Goal: Task Accomplishment & Management: Use online tool/utility

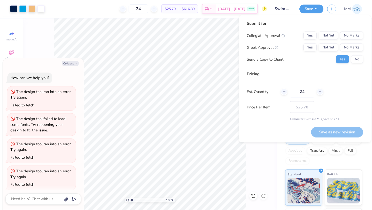
scroll to position [811, 0]
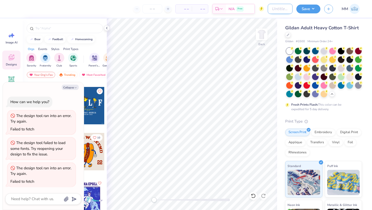
click at [274, 10] on input "Design Title" at bounding box center [280, 9] width 25 height 10
click at [73, 87] on button "Collapse" at bounding box center [70, 87] width 17 height 5
type textarea "x"
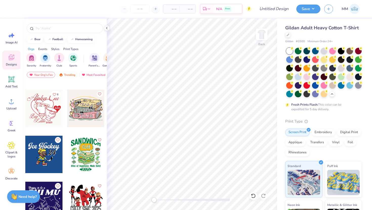
scroll to position [3816, 0]
click at [88, 115] on div at bounding box center [85, 108] width 37 height 37
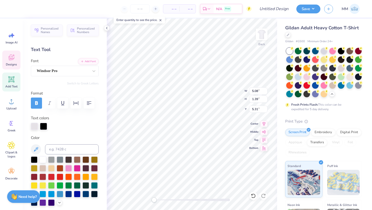
type textarea "&"
type textarea "Phi"
type textarea "Eta"
type textarea "Sigma"
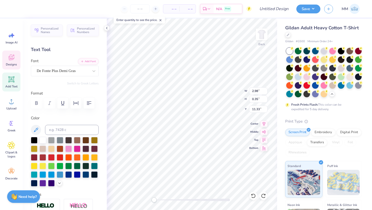
type textarea ","
type textarea "B"
type textarea "Butler University"
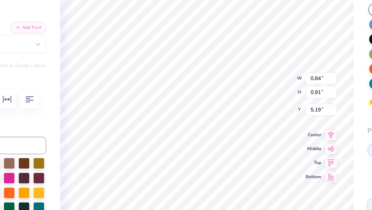
type textarea "25"
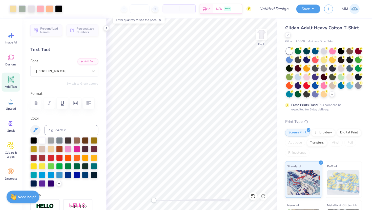
scroll to position [0, 0]
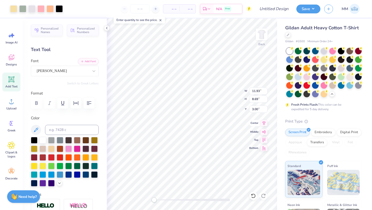
click at [264, 124] on icon at bounding box center [263, 123] width 3 height 4
click at [16, 85] on span "Add Text" at bounding box center [11, 87] width 12 height 4
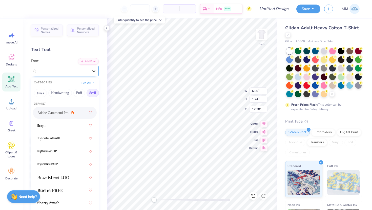
click at [90, 70] on div at bounding box center [93, 71] width 9 height 9
click at [88, 83] on button "See All" at bounding box center [88, 82] width 16 height 5
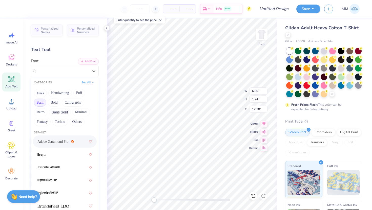
click at [88, 83] on button "See All" at bounding box center [88, 82] width 16 height 5
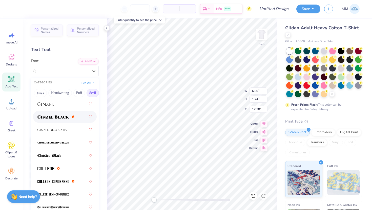
scroll to position [143, 0]
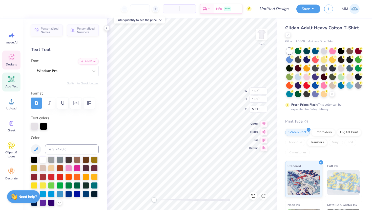
type input "1.92"
type input "1.05"
type input "5.31"
type input "6.00"
type input "1.74"
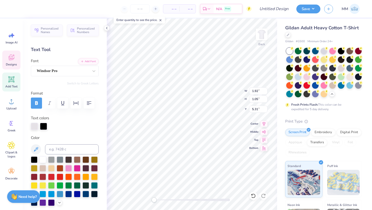
type input "12.38"
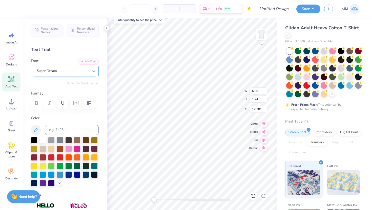
click at [95, 72] on icon at bounding box center [93, 71] width 5 height 5
click at [90, 93] on button "Serif" at bounding box center [93, 93] width 12 height 8
click at [53, 113] on span "Windsor Pro" at bounding box center [46, 110] width 19 height 5
type input "windsor"
click at [299, 67] on div at bounding box center [298, 68] width 7 height 7
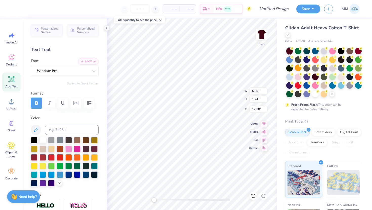
type input "7.27"
type input "1.82"
type input "12.34"
type input "6.00"
type input "1.74"
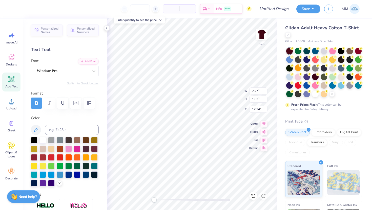
type input "12.38"
click at [95, 71] on icon at bounding box center [93, 71] width 5 height 5
click at [48, 110] on span "Windsor Pro" at bounding box center [46, 110] width 19 height 5
type input "win"
click at [314, 93] on div at bounding box center [315, 93] width 7 height 7
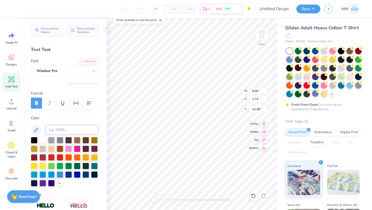
type input "7.27"
type input "1.82"
type input "12.34"
click at [84, 156] on div at bounding box center [86, 157] width 7 height 7
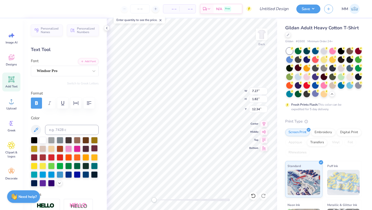
type textarea "National Honors Fraturnity"
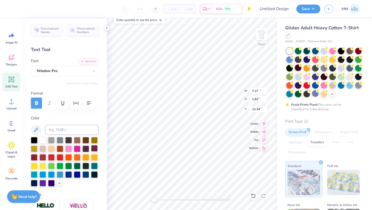
type input "15.02"
type input "1.02"
type input "12.74"
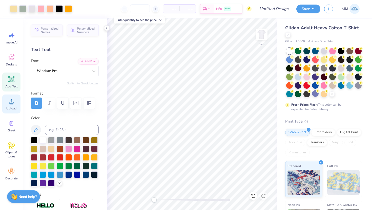
click at [14, 106] on div "Upload" at bounding box center [11, 104] width 18 height 19
click at [6, 106] on div "Upload" at bounding box center [11, 104] width 18 height 19
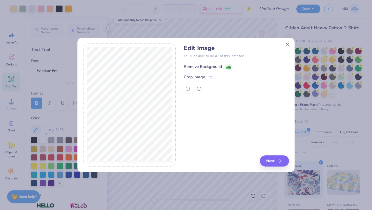
click at [226, 68] on icon at bounding box center [229, 67] width 6 height 6
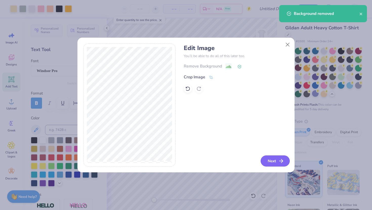
click at [272, 158] on button "Next" at bounding box center [275, 161] width 29 height 11
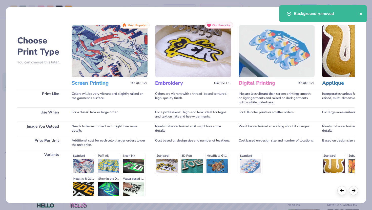
click at [361, 15] on icon "close" at bounding box center [361, 14] width 4 height 4
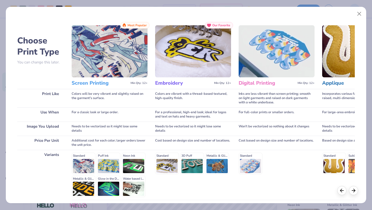
scroll to position [42, 0]
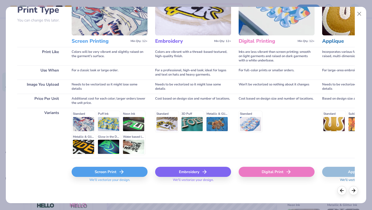
click at [128, 173] on div "Screen Print" at bounding box center [110, 172] width 76 height 10
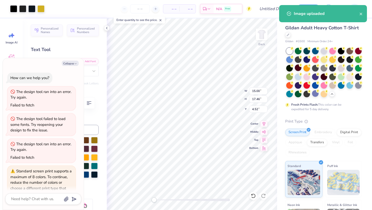
scroll to position [26, 0]
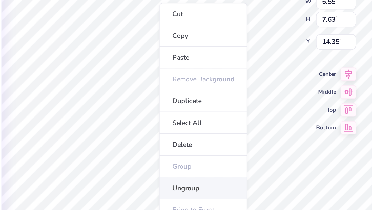
click at [190, 175] on li "Ungroup" at bounding box center [198, 176] width 40 height 10
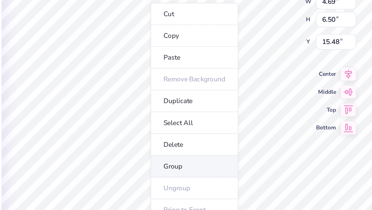
click at [184, 166] on li "Group" at bounding box center [194, 166] width 40 height 10
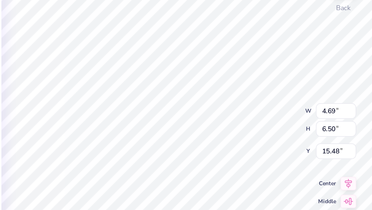
type textarea "x"
type input "1.15"
type input "1.19"
type input "9.32"
type textarea "x"
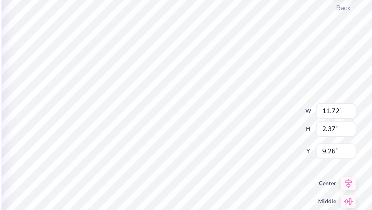
type input "0.30"
type input "0.39"
type input "9.72"
type textarea "x"
type input "10.73"
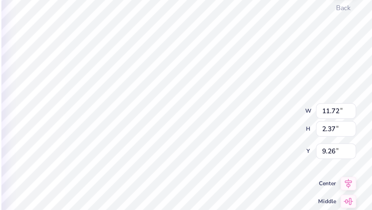
type input "7.16"
type input "3.86"
type textarea "x"
type input "11.72"
type input "2.37"
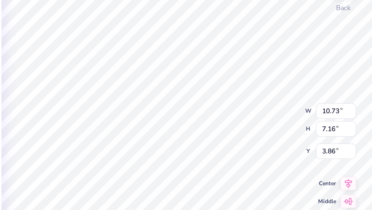
type input "9.26"
type textarea "x"
type input "11.72"
type input "2.37"
type input "9.38"
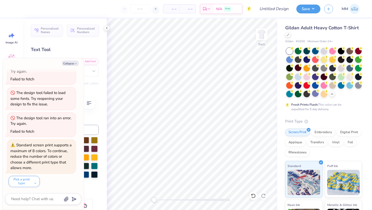
click at [12, 49] on div "Image AI Designs Add Text Upload Greek Clipart & logos Decorate" at bounding box center [11, 106] width 18 height 155
click at [9, 55] on icon at bounding box center [12, 58] width 8 height 8
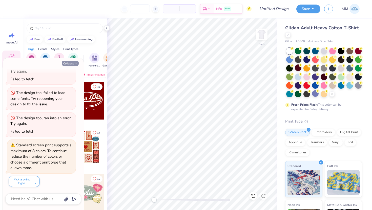
click at [73, 63] on button "Collapse" at bounding box center [70, 63] width 17 height 5
type textarea "x"
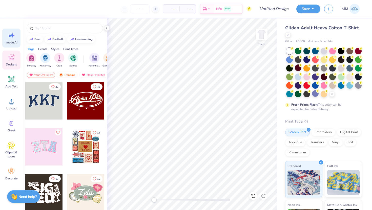
click at [12, 37] on icon at bounding box center [12, 35] width 4 height 5
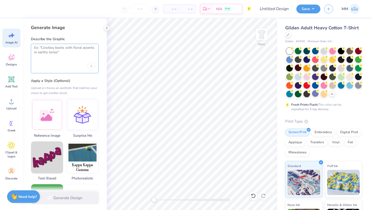
click at [60, 57] on textarea at bounding box center [64, 52] width 61 height 13
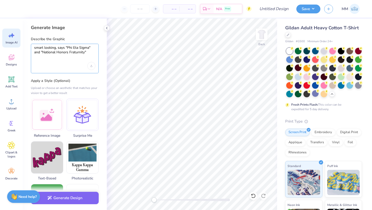
click at [76, 54] on textarea "smart looking, says "Phi Eta Sigma" and "National Honors Fraturnity"" at bounding box center [64, 52] width 61 height 13
click at [91, 52] on textarea "smart looking, says "Phi Eta Sigma" and "National Honors Fraternity"" at bounding box center [64, 52] width 61 height 13
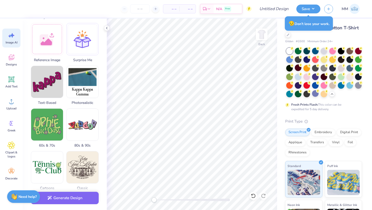
scroll to position [0, 0]
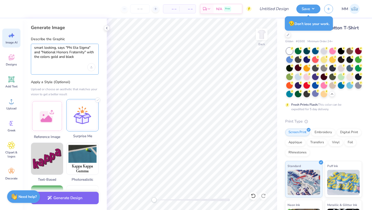
type textarea "smart looking, says "Phi Eta Sigma" and "National Honors Fraternity" with the c…"
click at [90, 125] on div at bounding box center [82, 115] width 32 height 32
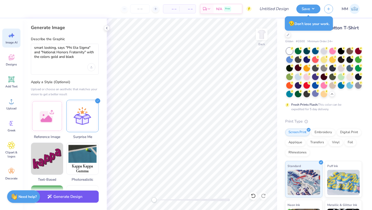
click at [71, 200] on button "Generate Design" at bounding box center [65, 197] width 68 height 12
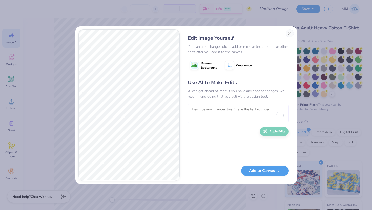
click at [201, 114] on textarea "To enrich screen reader interactions, please activate Accessibility in Grammarl…" at bounding box center [238, 114] width 101 height 20
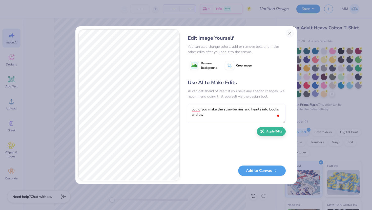
type textarea "could you make the strawberries and hearts into books and awa"
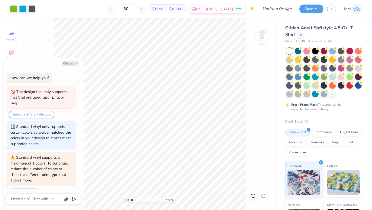
scroll to position [695, 0]
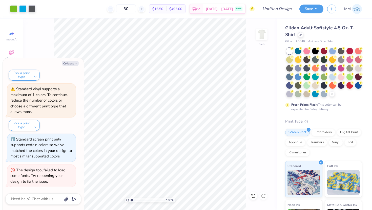
type textarea "x"
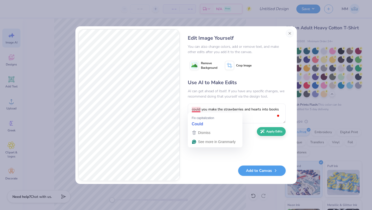
click at [199, 109] on textarea "could you make the strawberries and hearts into books and awards" at bounding box center [237, 114] width 98 height 20
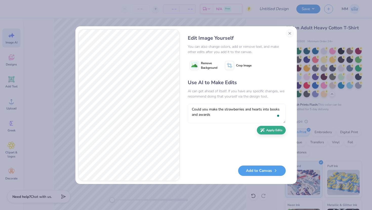
type textarea "Could you make the strawberries and hearts into books and awards"
click at [273, 131] on button "Apply Edits" at bounding box center [271, 130] width 29 height 9
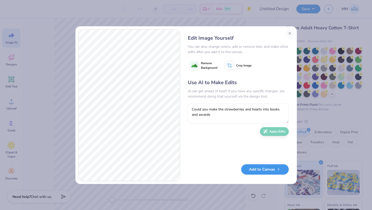
click at [266, 171] on button "Add to Canvas" at bounding box center [265, 170] width 48 height 10
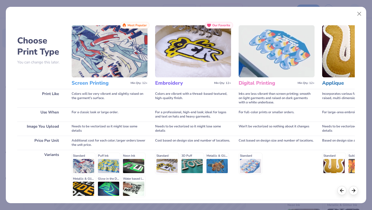
scroll to position [42, 0]
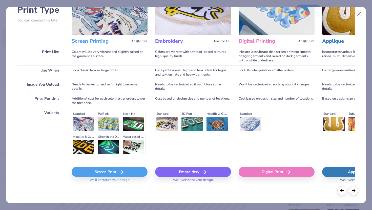
click at [128, 174] on div "Screen Print" at bounding box center [110, 172] width 76 height 10
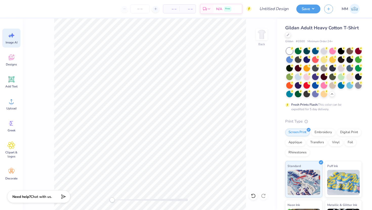
scroll to position [0, 0]
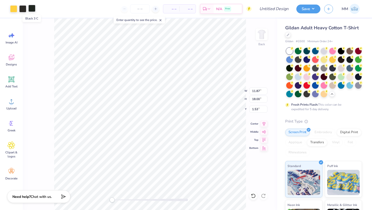
click at [32, 12] on div at bounding box center [31, 8] width 7 height 7
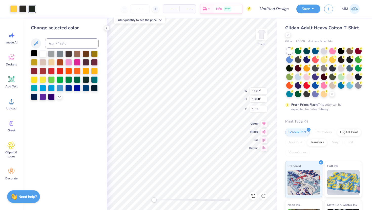
click at [35, 52] on div at bounding box center [34, 53] width 7 height 7
click at [31, 10] on div at bounding box center [31, 8] width 7 height 7
click at [33, 55] on div at bounding box center [34, 53] width 7 height 7
click at [23, 9] on div at bounding box center [22, 8] width 7 height 7
click at [36, 52] on div at bounding box center [34, 53] width 7 height 7
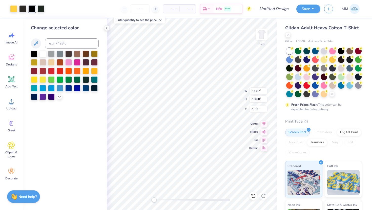
click at [66, 13] on div "– – Per Item – – Total Est. Delivery N/A Free" at bounding box center [149, 9] width 203 height 18
click at [62, 14] on div "– – Per Item – – Total Est. Delivery N/A Free" at bounding box center [149, 9] width 203 height 18
click at [82, 13] on div "– – Per Item – – Total Est. Delivery N/A Free" at bounding box center [149, 9] width 203 height 18
click at [42, 8] on div at bounding box center [40, 8] width 7 height 7
click at [35, 52] on div at bounding box center [34, 53] width 7 height 7
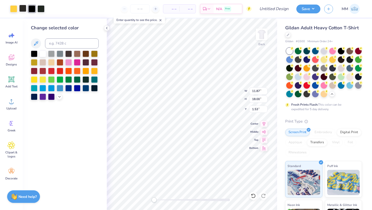
click at [23, 10] on div at bounding box center [22, 8] width 7 height 7
click at [35, 52] on div at bounding box center [34, 53] width 7 height 7
click at [41, 10] on div at bounding box center [40, 8] width 7 height 7
click at [30, 8] on div at bounding box center [31, 8] width 7 height 7
click at [23, 7] on div at bounding box center [22, 8] width 7 height 7
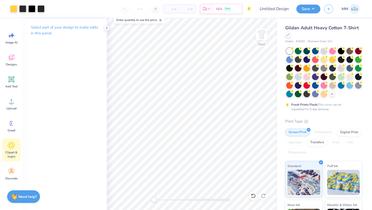
click at [12, 142] on icon at bounding box center [11, 145] width 7 height 7
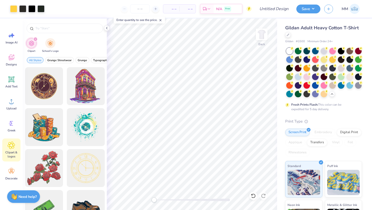
click at [35, 39] on icon "filter for Clipart" at bounding box center [36, 39] width 2 height 2
click at [65, 25] on div at bounding box center [65, 29] width 76 height 10
click at [63, 28] on input "text" at bounding box center [67, 28] width 65 height 5
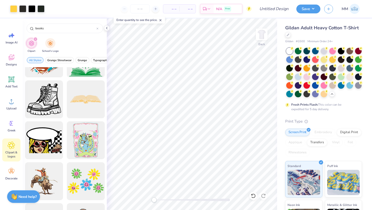
scroll to position [560, 0]
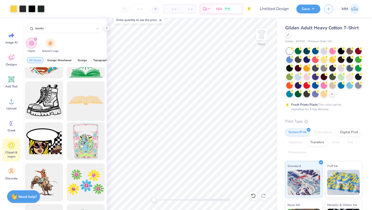
type input "books"
click at [82, 99] on div at bounding box center [86, 101] width 42 height 42
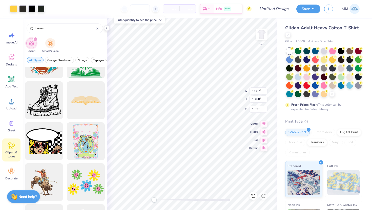
type input "11.87"
type input "18.00"
type input "1.53"
type input "15.00"
type input "4.08"
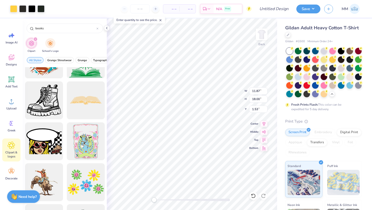
type input "3.00"
type input "11.87"
type input "18.00"
type input "1.53"
click at [212, 163] on li "Ungroup" at bounding box center [221, 165] width 40 height 10
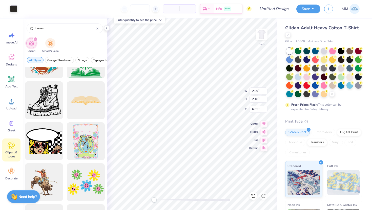
type input "2.50"
type input "2.63"
type input "5.79"
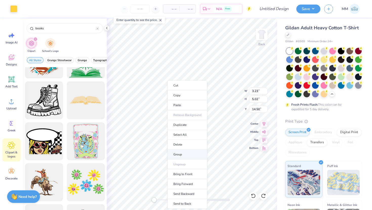
click at [184, 157] on li "Group" at bounding box center [188, 155] width 40 height 10
type input "4.98"
type input "3.52"
type input "2.17"
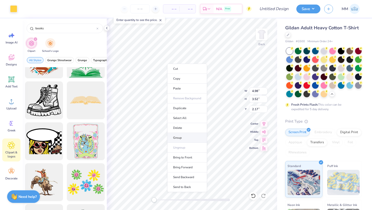
click at [180, 138] on li "Group" at bounding box center [187, 138] width 40 height 10
type input "3.16"
type input "4.99"
type input "1.53"
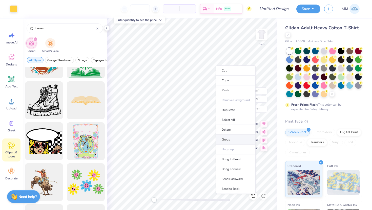
click at [233, 138] on li "Group" at bounding box center [236, 140] width 40 height 10
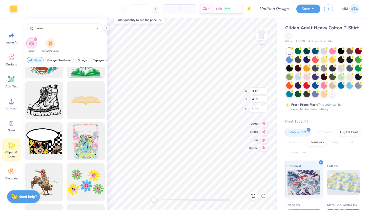
type input "3.23"
type input "5.02"
type input "14.50"
type input "7.89"
type input "2.14"
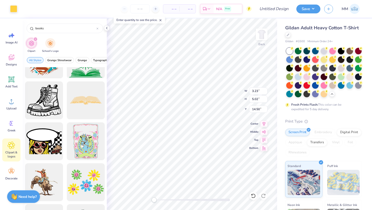
type input "16.80"
click at [264, 122] on icon at bounding box center [263, 123] width 7 height 6
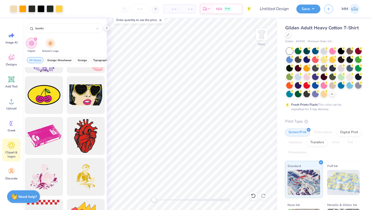
scroll to position [894, 0]
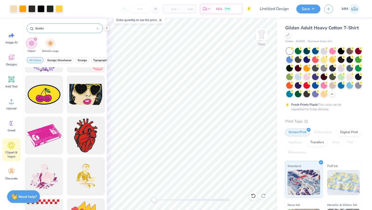
click at [99, 28] on div "books" at bounding box center [65, 29] width 76 height 10
click at [97, 28] on icon at bounding box center [98, 29] width 2 height 2
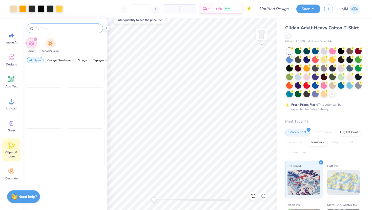
scroll to position [513, 0]
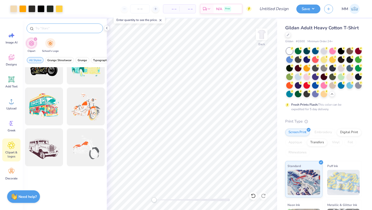
click at [97, 28] on input "text" at bounding box center [67, 28] width 65 height 5
type input "smart"
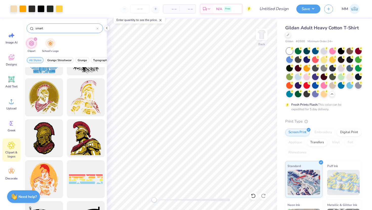
scroll to position [0, 0]
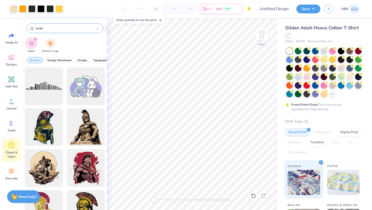
click at [97, 29] on icon at bounding box center [97, 29] width 2 height 2
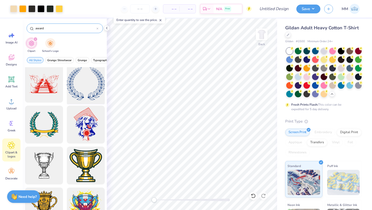
scroll to position [44, 0]
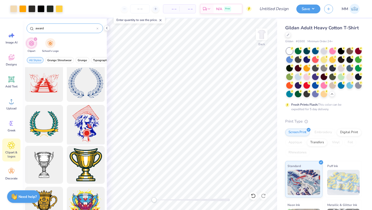
type input "award"
click at [11, 102] on icon at bounding box center [12, 102] width 8 height 8
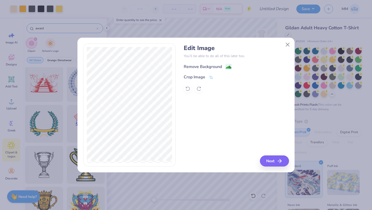
click at [218, 67] on div "Remove Background" at bounding box center [203, 67] width 38 height 6
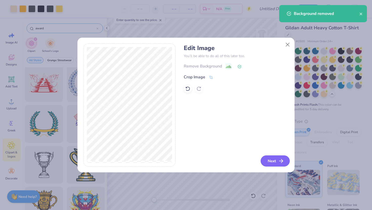
click at [277, 157] on button "Next" at bounding box center [275, 161] width 29 height 11
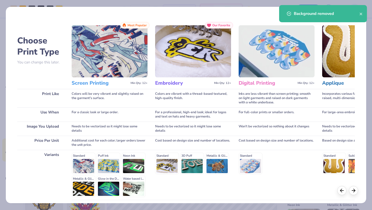
scroll to position [42, 0]
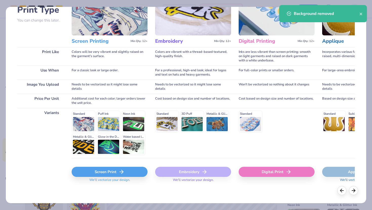
click at [110, 166] on div "Screen Print We'll vectorize your design." at bounding box center [110, 173] width 76 height 30
click at [110, 171] on div "Screen Print" at bounding box center [110, 172] width 76 height 10
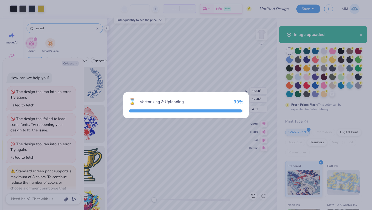
scroll to position [76, 0]
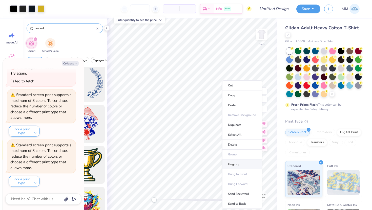
click at [236, 163] on li "Ungroup" at bounding box center [242, 165] width 40 height 10
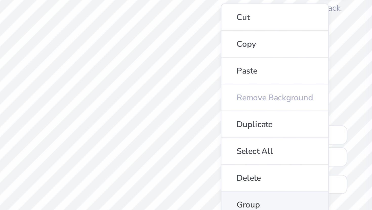
click at [228, 113] on li "Group" at bounding box center [241, 117] width 40 height 10
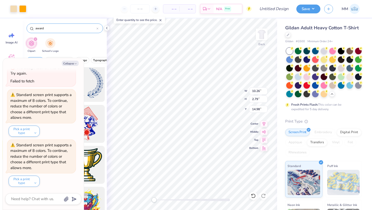
type textarea "x"
type input "3.95"
type input "5.48"
type input "3.00"
type textarea "x"
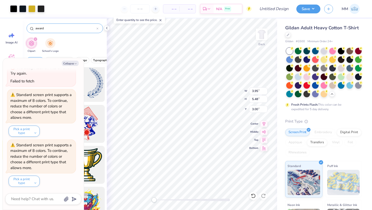
type input "3.23"
type input "5.02"
click at [14, 9] on div at bounding box center [13, 8] width 7 height 7
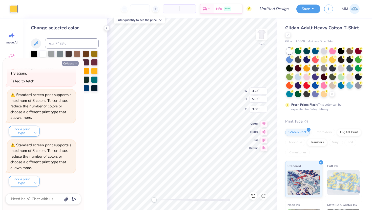
click at [69, 61] on button "Collapse" at bounding box center [70, 63] width 17 height 5
type textarea "x"
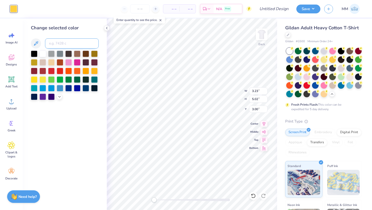
click at [69, 41] on input at bounding box center [72, 43] width 54 height 10
type input "7752"
click at [38, 42] on icon at bounding box center [36, 43] width 6 height 6
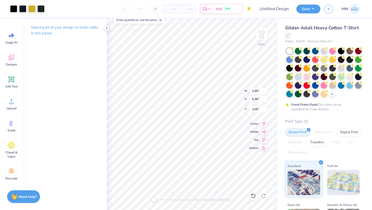
type input "2.09"
type input "2.18"
type input "6.05"
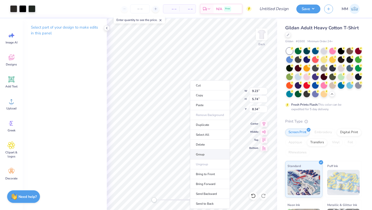
click at [207, 155] on li "Group" at bounding box center [210, 155] width 40 height 10
type input "2.50"
type input "2.63"
type input "5.79"
click at [213, 155] on li "Group" at bounding box center [218, 155] width 40 height 10
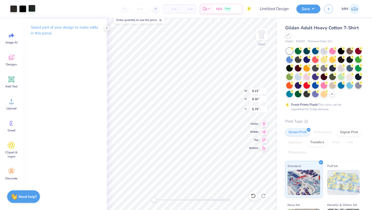
click at [35, 11] on div at bounding box center [31, 8] width 7 height 7
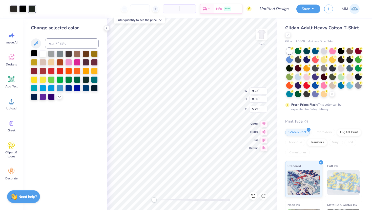
click at [35, 55] on div at bounding box center [34, 53] width 7 height 7
click at [42, 52] on div at bounding box center [42, 53] width 7 height 7
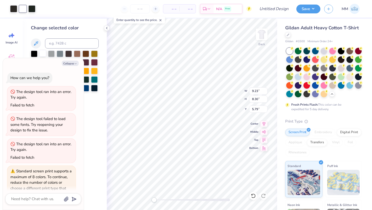
scroll to position [127, 0]
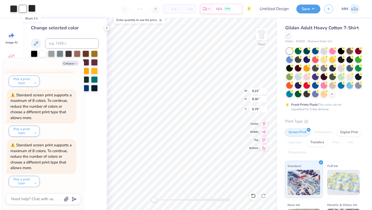
click at [33, 9] on div at bounding box center [31, 8] width 7 height 7
click at [72, 62] on button "Collapse" at bounding box center [70, 63] width 17 height 5
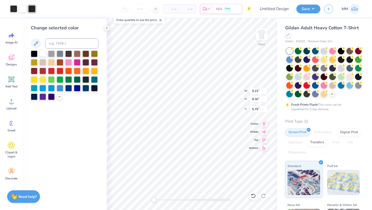
click at [43, 53] on div at bounding box center [42, 53] width 7 height 7
click at [31, 10] on div at bounding box center [31, 8] width 7 height 7
click at [59, 54] on div at bounding box center [60, 53] width 7 height 7
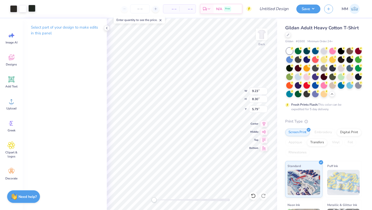
click at [30, 8] on div at bounding box center [31, 8] width 7 height 7
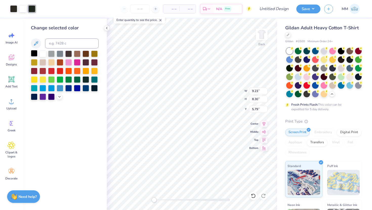
click at [35, 53] on div at bounding box center [34, 53] width 7 height 7
click at [25, 12] on div at bounding box center [22, 8] width 7 height 7
click at [35, 55] on div at bounding box center [34, 53] width 7 height 7
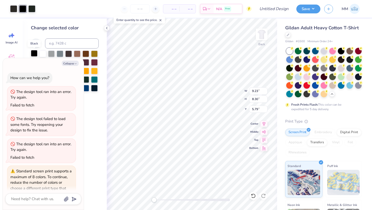
scroll to position [177, 0]
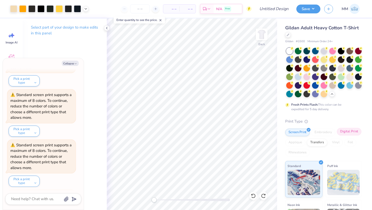
click at [74, 63] on button "Collapse" at bounding box center [70, 63] width 17 height 5
click at [352, 131] on div "Digital Print" at bounding box center [349, 132] width 25 height 8
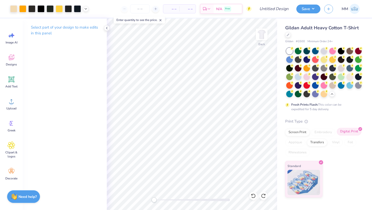
type textarea "x"
click at [263, 197] on icon at bounding box center [263, 196] width 5 height 5
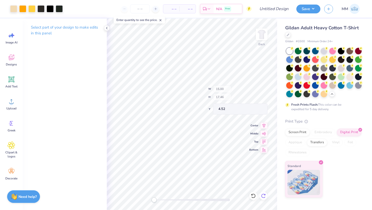
click at [263, 197] on icon at bounding box center [263, 196] width 5 height 5
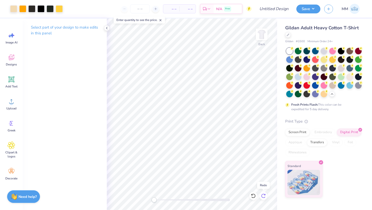
click at [263, 197] on icon at bounding box center [263, 196] width 5 height 5
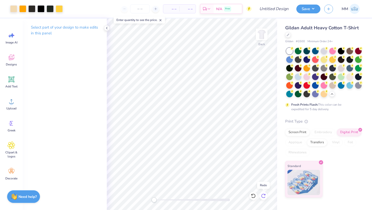
click at [263, 197] on icon at bounding box center [263, 196] width 5 height 5
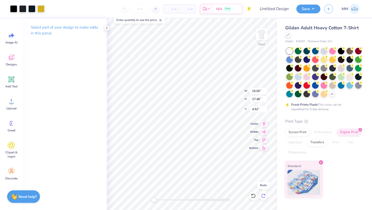
click at [263, 197] on icon at bounding box center [263, 196] width 5 height 5
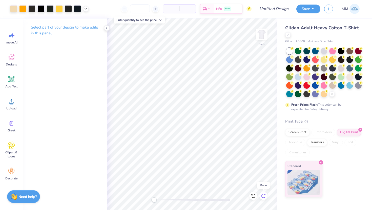
click at [263, 197] on icon at bounding box center [263, 196] width 5 height 5
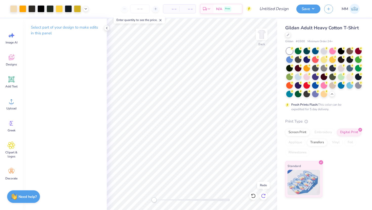
click at [263, 197] on icon at bounding box center [263, 196] width 5 height 5
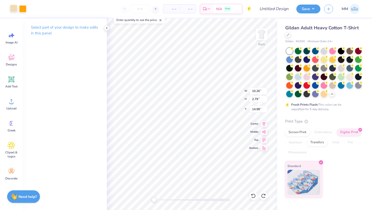
click at [17, 10] on div at bounding box center [13, 8] width 7 height 7
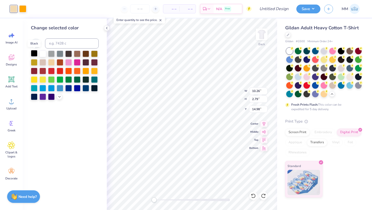
click at [34, 54] on div at bounding box center [34, 53] width 7 height 7
click at [36, 45] on icon at bounding box center [36, 43] width 6 height 6
click at [24, 10] on div at bounding box center [22, 8] width 7 height 7
click at [35, 54] on div at bounding box center [34, 53] width 7 height 7
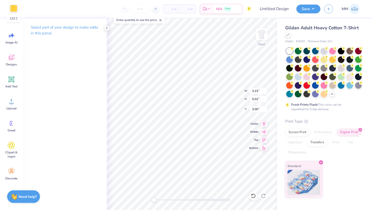
click at [13, 10] on div at bounding box center [13, 8] width 7 height 7
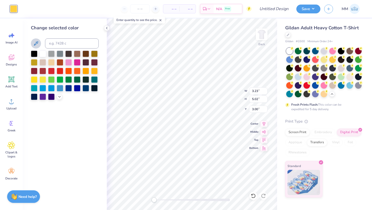
click at [34, 44] on icon at bounding box center [36, 43] width 6 height 6
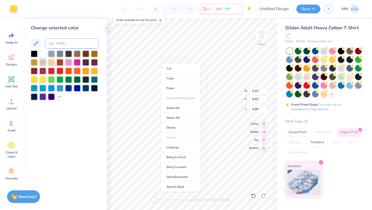
click at [56, 43] on input at bounding box center [72, 43] width 54 height 10
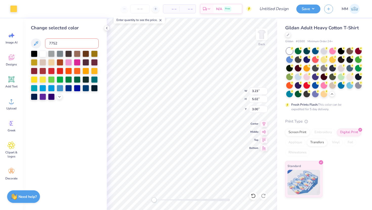
type input "7752"
click at [13, 8] on div at bounding box center [13, 8] width 7 height 7
click at [29, 12] on div "– – Per Item – – Total Est. Delivery N/A Free" at bounding box center [136, 9] width 231 height 18
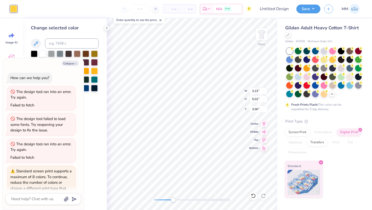
click at [173, 200] on div at bounding box center [192, 200] width 76 height 3
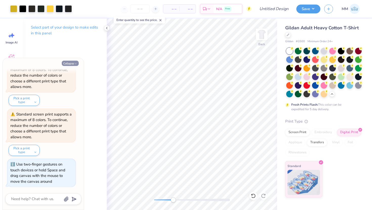
click at [73, 63] on button "Collapse" at bounding box center [70, 63] width 17 height 5
type textarea "x"
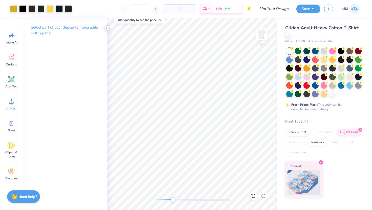
click at [105, 29] on div at bounding box center [107, 28] width 6 height 6
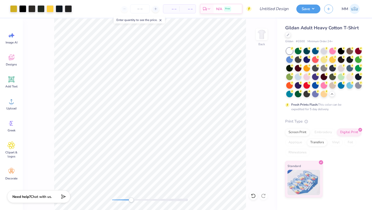
click at [161, 20] on line at bounding box center [161, 20] width 2 height 2
click at [266, 36] on img at bounding box center [262, 34] width 20 height 20
drag, startPoint x: 132, startPoint y: 202, endPoint x: 112, endPoint y: 202, distance: 20.3
click at [112, 202] on div at bounding box center [150, 200] width 76 height 5
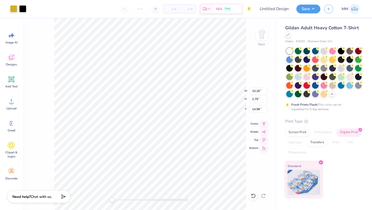
type input "3.95"
type input "5.48"
type input "3.00"
click at [16, 7] on div at bounding box center [13, 8] width 7 height 7
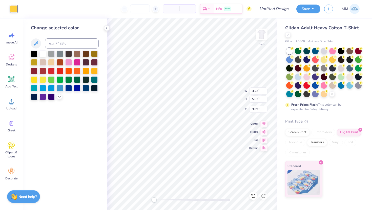
type input "10.26"
type input "2.79"
type input "14.98"
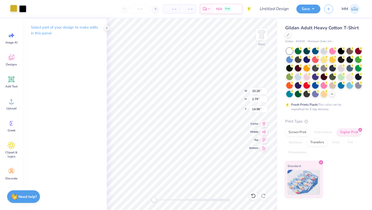
click at [14, 10] on div at bounding box center [13, 8] width 7 height 7
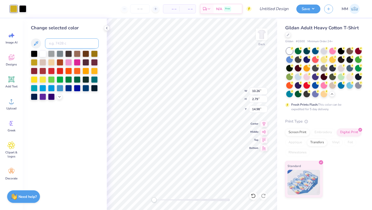
click at [57, 42] on input at bounding box center [72, 43] width 54 height 10
click at [34, 45] on icon at bounding box center [36, 43] width 4 height 4
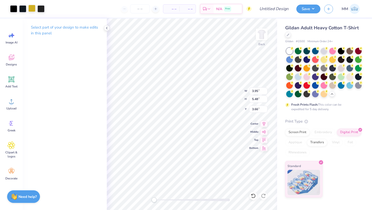
click at [35, 10] on div at bounding box center [31, 8] width 7 height 7
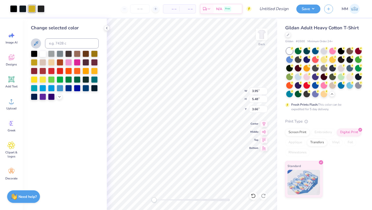
click at [39, 44] on button at bounding box center [36, 43] width 10 height 10
click at [31, 10] on div at bounding box center [31, 8] width 7 height 7
click at [36, 43] on icon at bounding box center [36, 43] width 6 height 6
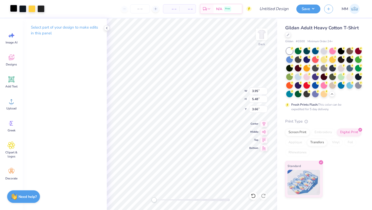
click at [16, 10] on div at bounding box center [13, 8] width 7 height 7
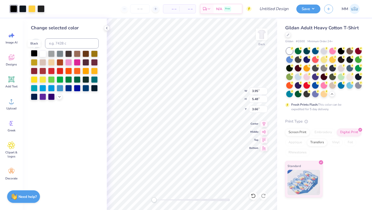
click at [35, 53] on div at bounding box center [34, 53] width 7 height 7
click at [24, 9] on div at bounding box center [22, 8] width 7 height 7
click at [33, 53] on div at bounding box center [34, 53] width 7 height 7
click at [32, 9] on div at bounding box center [31, 8] width 7 height 7
click at [35, 55] on div at bounding box center [34, 53] width 7 height 7
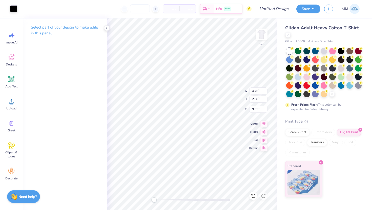
type input "4.76"
type input "2.08"
type input "9.65"
click at [11, 4] on div "Art colors" at bounding box center [8, 9] width 17 height 18
click at [13, 7] on div at bounding box center [13, 8] width 7 height 7
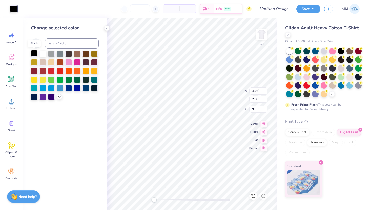
click at [34, 54] on div at bounding box center [34, 53] width 7 height 7
type input "4.45"
type input "2.97"
type input "8.34"
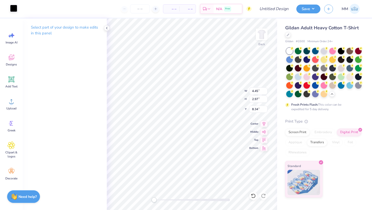
click at [13, 10] on div at bounding box center [13, 8] width 7 height 7
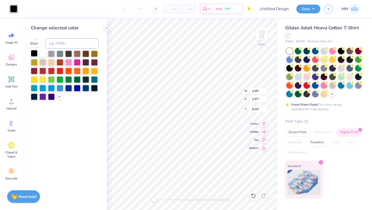
click at [35, 52] on div at bounding box center [34, 53] width 7 height 7
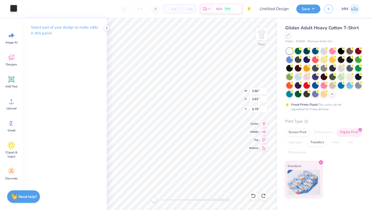
click at [14, 8] on div at bounding box center [13, 8] width 7 height 7
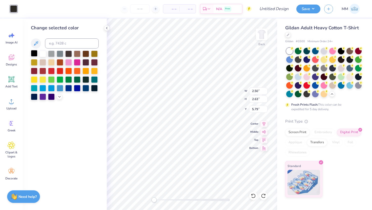
click at [34, 53] on div at bounding box center [34, 53] width 7 height 7
type input "2.09"
type input "2.18"
type input "6.05"
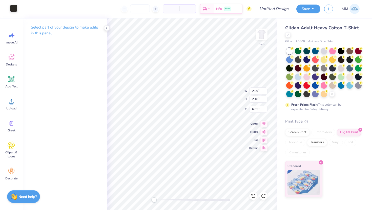
click at [17, 10] on div at bounding box center [13, 8] width 7 height 7
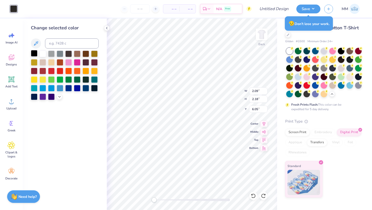
click at [33, 54] on div at bounding box center [34, 53] width 7 height 7
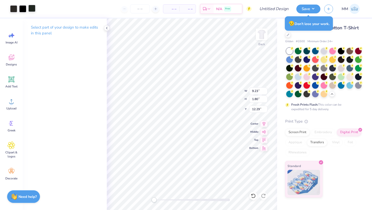
click at [34, 10] on div at bounding box center [31, 8] width 7 height 7
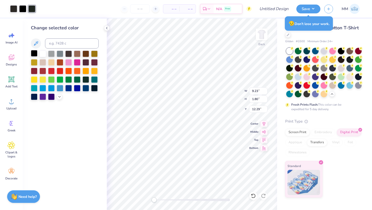
click at [34, 54] on div at bounding box center [34, 53] width 7 height 7
click at [15, 7] on div at bounding box center [13, 8] width 7 height 7
click at [34, 54] on div at bounding box center [34, 53] width 7 height 7
click at [33, 8] on div at bounding box center [31, 8] width 7 height 7
click at [34, 53] on div at bounding box center [34, 53] width 7 height 7
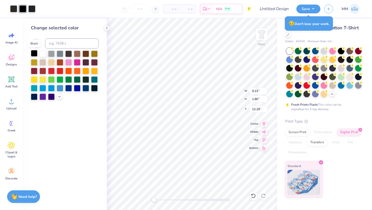
click at [34, 53] on div at bounding box center [34, 53] width 7 height 7
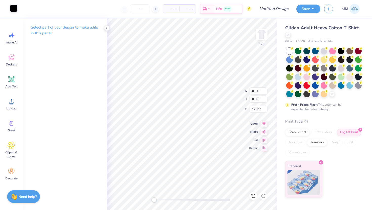
click at [16, 9] on div at bounding box center [13, 8] width 7 height 7
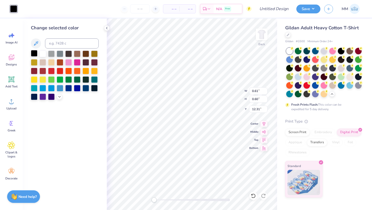
click at [34, 55] on div at bounding box center [34, 53] width 7 height 7
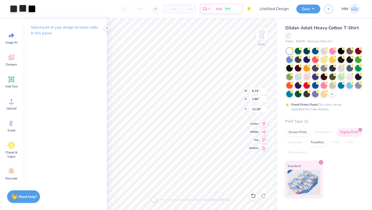
click at [24, 10] on div at bounding box center [22, 8] width 7 height 7
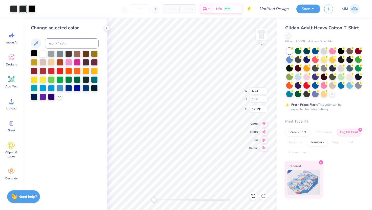
click at [34, 55] on div at bounding box center [34, 53] width 7 height 7
click at [15, 12] on div at bounding box center [13, 8] width 7 height 7
click at [36, 53] on div at bounding box center [34, 53] width 7 height 7
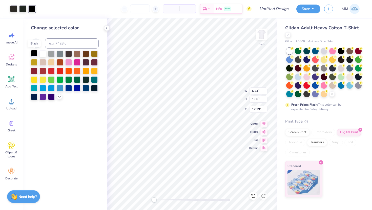
click at [36, 53] on div at bounding box center [34, 53] width 7 height 7
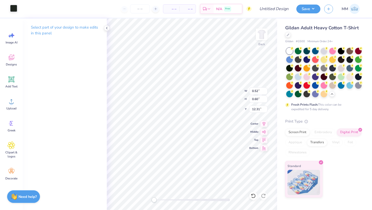
click at [10, 8] on div at bounding box center [13, 8] width 7 height 7
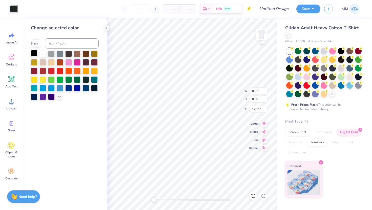
click at [34, 53] on div at bounding box center [34, 53] width 7 height 7
click at [34, 52] on div at bounding box center [34, 53] width 7 height 7
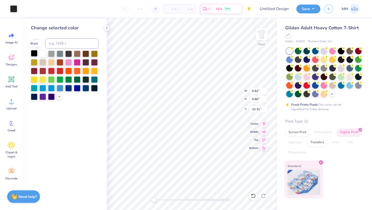
click at [34, 52] on div at bounding box center [34, 53] width 7 height 7
drag, startPoint x: 34, startPoint y: 52, endPoint x: 35, endPoint y: 50, distance: 3.1
click at [35, 50] on div "Change selected color" at bounding box center [65, 63] width 68 height 76
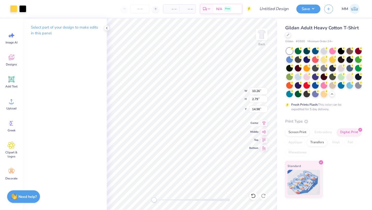
click at [264, 124] on icon at bounding box center [263, 123] width 7 height 6
click at [34, 8] on div at bounding box center [31, 8] width 7 height 7
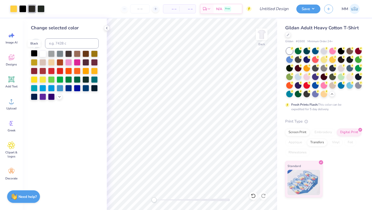
click at [35, 53] on div at bounding box center [34, 53] width 7 height 7
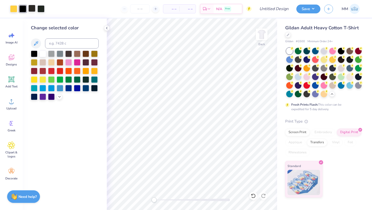
click at [33, 10] on div at bounding box center [31, 8] width 7 height 7
click at [35, 53] on div at bounding box center [34, 53] width 7 height 7
click at [40, 6] on div at bounding box center [40, 8] width 7 height 7
click at [34, 54] on div at bounding box center [34, 53] width 7 height 7
click at [57, 96] on icon at bounding box center [59, 96] width 4 height 4
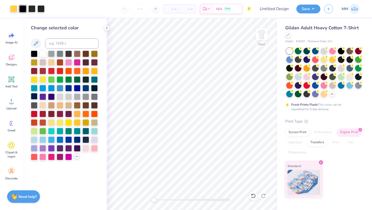
click at [34, 96] on div at bounding box center [34, 96] width 7 height 7
click at [43, 79] on div at bounding box center [42, 79] width 7 height 7
click at [34, 51] on div at bounding box center [34, 53] width 7 height 7
click at [30, 11] on div at bounding box center [31, 8] width 7 height 7
click at [52, 52] on div at bounding box center [51, 53] width 7 height 7
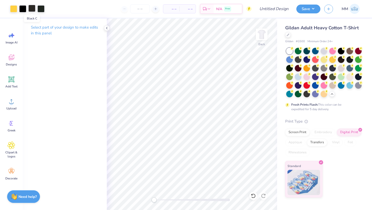
click at [31, 10] on div at bounding box center [31, 8] width 7 height 7
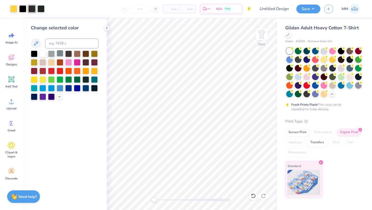
click at [61, 55] on div at bounding box center [60, 53] width 7 height 7
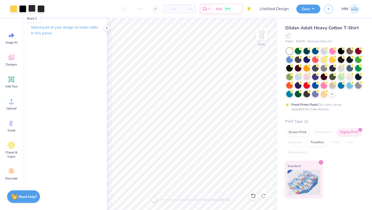
click at [31, 8] on div at bounding box center [31, 8] width 7 height 7
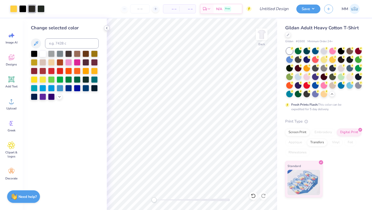
click at [107, 28] on icon at bounding box center [107, 28] width 4 height 4
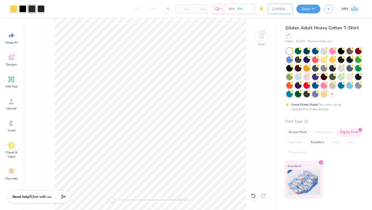
click at [270, 12] on input "Design Title" at bounding box center [280, 9] width 25 height 10
type input "Phi Eta Sigma 1.2"
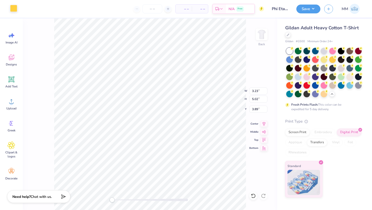
click at [11, 9] on div at bounding box center [13, 8] width 7 height 7
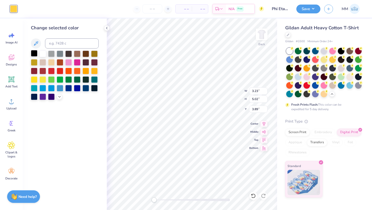
click at [34, 52] on div at bounding box center [34, 53] width 7 height 7
click at [35, 54] on div at bounding box center [34, 53] width 7 height 7
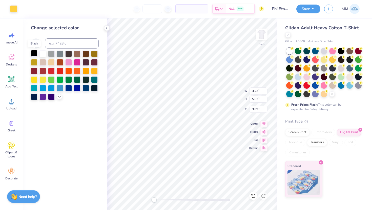
click at [35, 54] on div at bounding box center [34, 53] width 7 height 7
click at [15, 9] on div at bounding box center [13, 8] width 7 height 7
click at [33, 53] on div at bounding box center [34, 53] width 7 height 7
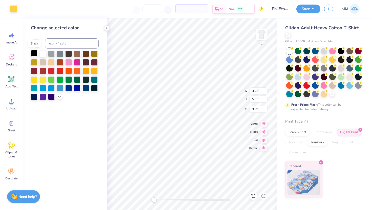
click at [33, 53] on div at bounding box center [34, 53] width 7 height 7
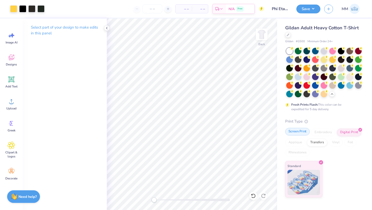
click at [296, 131] on div "Screen Print" at bounding box center [297, 132] width 25 height 8
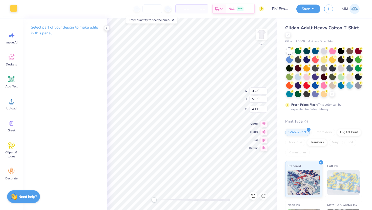
click at [10, 7] on div at bounding box center [13, 8] width 7 height 7
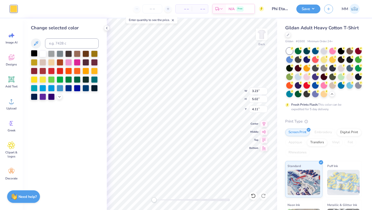
click at [33, 55] on div at bounding box center [34, 53] width 7 height 7
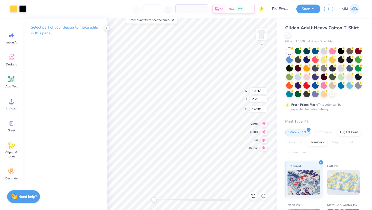
type input "3.95"
type input "5.48"
type input "3.66"
type input "3.23"
type input "5.02"
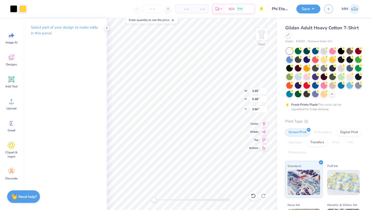
type input "4.11"
click at [14, 11] on div at bounding box center [13, 8] width 7 height 7
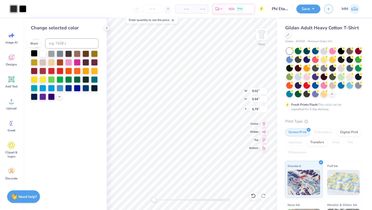
click at [36, 54] on div at bounding box center [34, 53] width 7 height 7
click at [32, 53] on div at bounding box center [34, 53] width 7 height 7
click at [33, 53] on div at bounding box center [34, 53] width 7 height 7
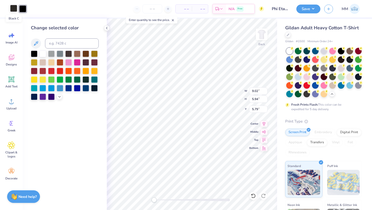
click at [14, 9] on div at bounding box center [13, 8] width 7 height 7
click at [95, 92] on div at bounding box center [65, 76] width 68 height 50
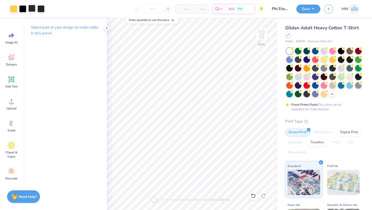
click at [32, 5] on div at bounding box center [31, 8] width 7 height 7
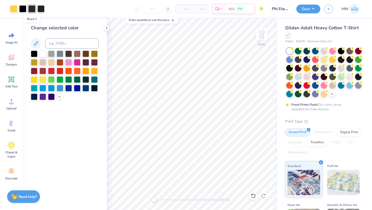
click at [32, 7] on div at bounding box center [31, 8] width 7 height 7
click at [32, 8] on div at bounding box center [31, 8] width 7 height 7
click at [25, 9] on div at bounding box center [22, 8] width 7 height 7
click at [44, 11] on div at bounding box center [40, 8] width 7 height 7
click at [43, 10] on div at bounding box center [40, 8] width 7 height 7
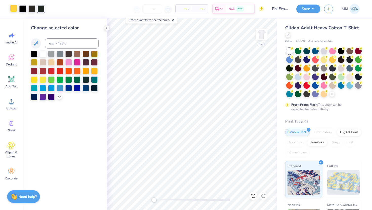
click at [16, 10] on div at bounding box center [13, 8] width 7 height 7
click at [32, 8] on div at bounding box center [31, 8] width 7 height 7
click at [40, 10] on div at bounding box center [40, 8] width 7 height 7
click at [35, 54] on div at bounding box center [34, 53] width 7 height 7
click at [75, 145] on div "Change selected color" at bounding box center [65, 114] width 84 height 192
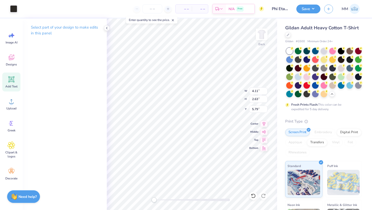
click at [8, 79] on icon at bounding box center [12, 80] width 8 height 8
type input "6.00"
type input "1.74"
type input "12.38"
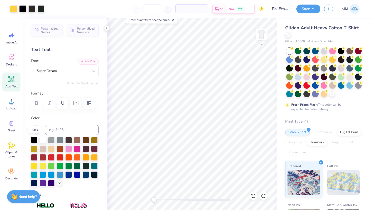
click at [33, 140] on div at bounding box center [34, 140] width 7 height 7
click at [34, 140] on div at bounding box center [34, 140] width 7 height 7
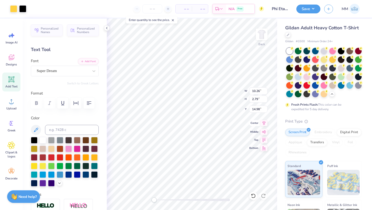
click at [265, 124] on icon at bounding box center [263, 123] width 7 height 6
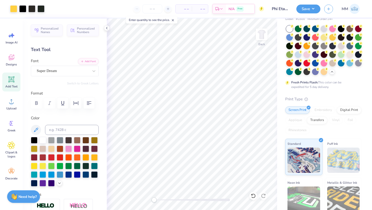
scroll to position [23, 0]
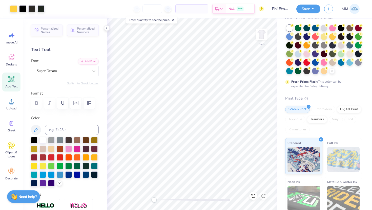
click at [175, 20] on icon at bounding box center [173, 20] width 4 height 4
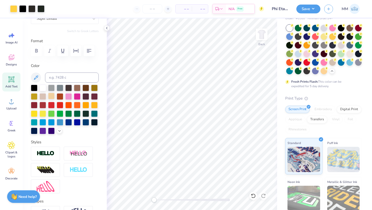
scroll to position [53, 0]
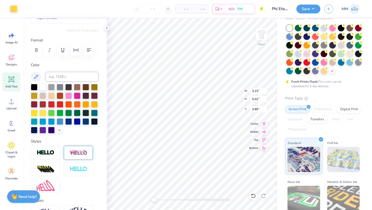
click at [80, 151] on img at bounding box center [79, 153] width 18 height 6
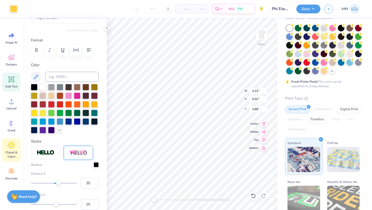
click at [15, 152] on span "Clipart & logos" at bounding box center [11, 155] width 17 height 8
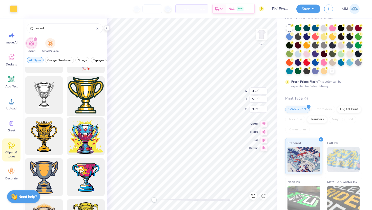
scroll to position [114, 0]
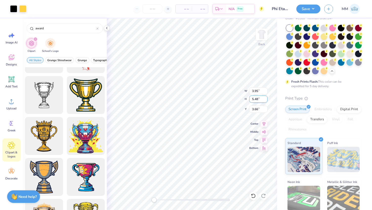
click at [257, 97] on input "5.48" at bounding box center [258, 99] width 18 height 7
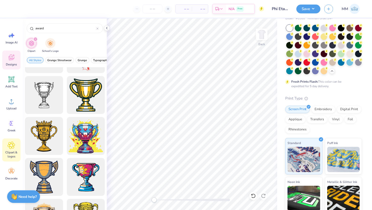
click at [15, 62] on div "Designs" at bounding box center [11, 60] width 18 height 19
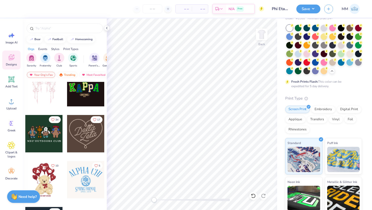
scroll to position [154, 0]
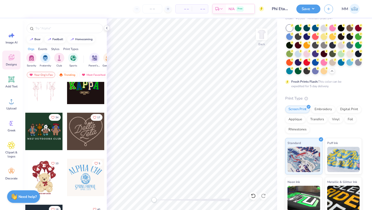
click at [67, 180] on div at bounding box center [47, 177] width 37 height 37
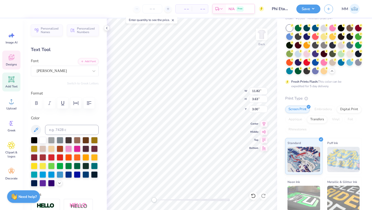
scroll to position [0, 0]
type textarea "A"
type textarea "Phi Eta Sigma"
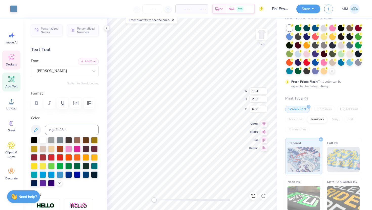
type input "15.02"
type input "3.98"
type input "2.59"
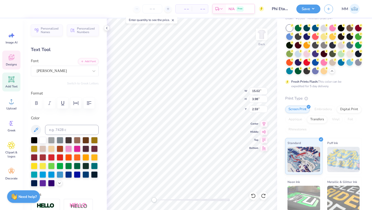
type input "11.82"
type input "9.01"
type input "3.00"
click at [253, 195] on icon at bounding box center [253, 196] width 5 height 5
click at [263, 196] on icon at bounding box center [263, 196] width 5 height 5
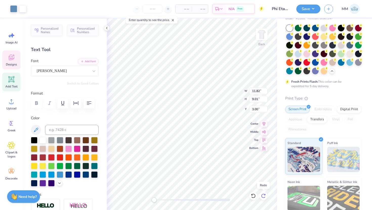
click at [263, 196] on icon at bounding box center [263, 196] width 5 height 5
click at [265, 196] on icon at bounding box center [263, 196] width 5 height 5
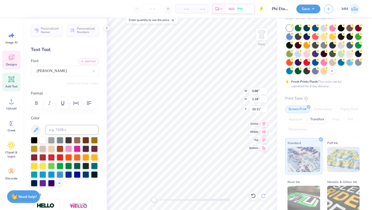
scroll to position [0, 0]
type textarea "P"
type textarea "National Honros"
type textarea "National Honors"
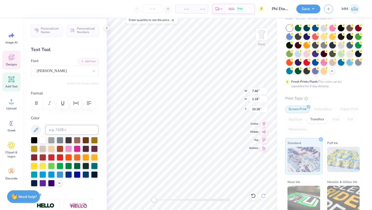
type input "3.57"
type input "0.56"
type input "11.45"
type textarea "A"
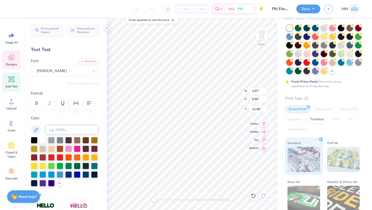
type textarea "S"
type textarea "Fratnernity"
click at [35, 139] on div at bounding box center [34, 140] width 7 height 7
type input "8.37"
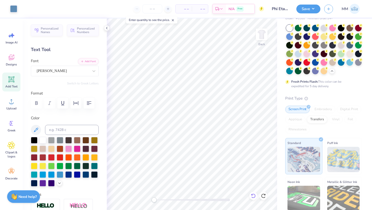
click at [256, 197] on div at bounding box center [253, 196] width 8 height 8
click at [265, 197] on icon at bounding box center [263, 196] width 5 height 5
click at [33, 140] on div at bounding box center [34, 140] width 7 height 7
type input "7.46"
type input "2.23"
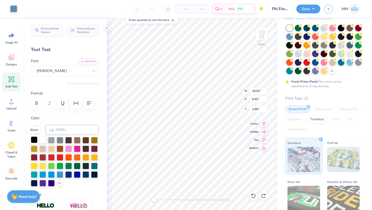
type input "9.78"
click at [175, 19] on icon at bounding box center [173, 20] width 4 height 4
click at [15, 8] on div at bounding box center [13, 8] width 7 height 7
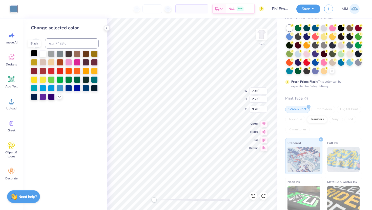
click at [34, 52] on div at bounding box center [34, 53] width 7 height 7
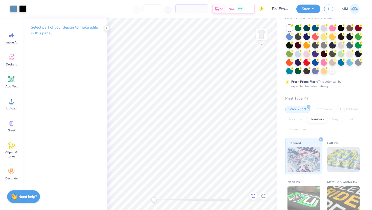
click at [254, 196] on icon at bounding box center [253, 196] width 5 height 5
click at [264, 196] on icon at bounding box center [263, 196] width 5 height 5
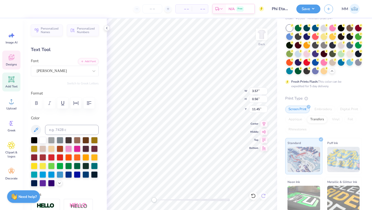
scroll to position [0, 0]
type textarea "A"
type textarea "Fraturnity"
click at [35, 139] on div at bounding box center [34, 140] width 7 height 7
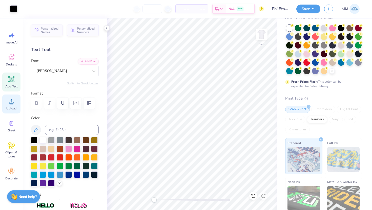
click at [13, 106] on div "Upload" at bounding box center [11, 104] width 18 height 19
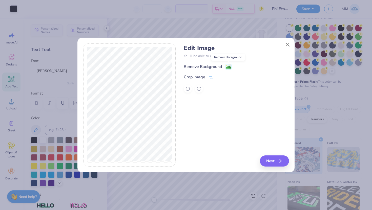
click at [228, 65] on image at bounding box center [229, 68] width 6 height 6
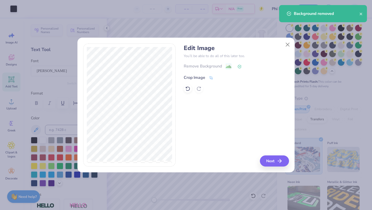
click at [209, 77] on div "Crop Image" at bounding box center [199, 78] width 30 height 6
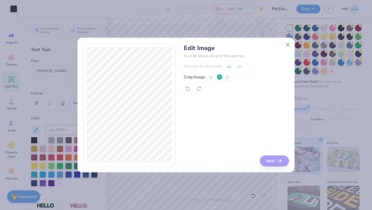
click at [278, 163] on div "Edit Image You’ll be able to do all of this later too. Remove Background Crop I…" at bounding box center [236, 106] width 105 height 124
click at [220, 76] on icon at bounding box center [219, 77] width 3 height 3
click at [267, 168] on div "Edit Image You’ll be able to do all of this later too. Remove Background Crop I…" at bounding box center [185, 108] width 217 height 129
click at [267, 162] on button "Next" at bounding box center [275, 161] width 29 height 11
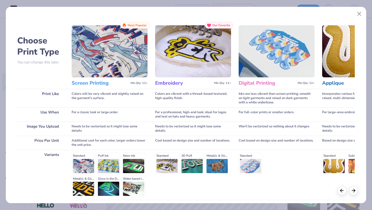
scroll to position [42, 0]
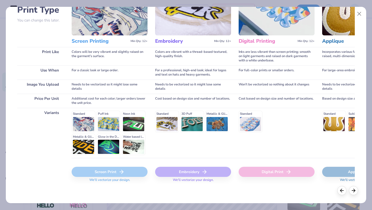
click at [109, 171] on div "Screen Print" at bounding box center [110, 172] width 76 height 10
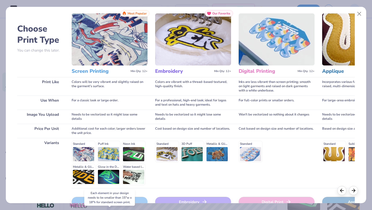
scroll to position [0, 0]
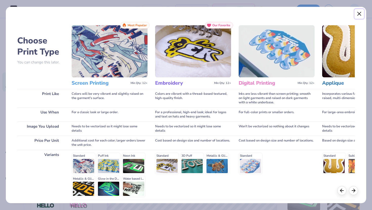
click at [361, 13] on button "Close" at bounding box center [360, 14] width 10 height 10
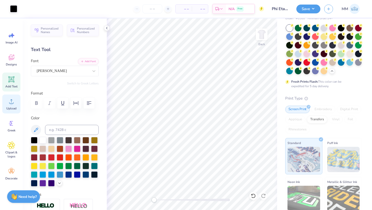
click at [13, 104] on icon at bounding box center [11, 101] width 5 height 4
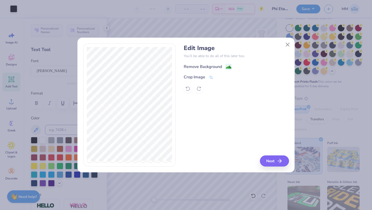
click at [213, 68] on div "Remove Background" at bounding box center [203, 67] width 38 height 6
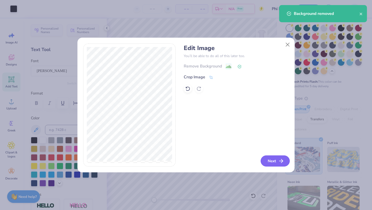
click at [278, 164] on icon "button" at bounding box center [281, 161] width 6 height 6
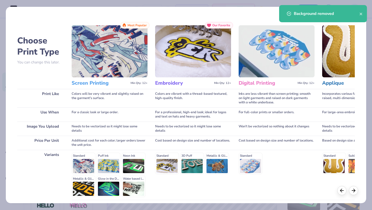
scroll to position [42, 0]
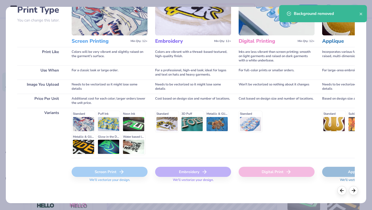
click at [104, 178] on span "We'll vectorize your design." at bounding box center [109, 181] width 45 height 7
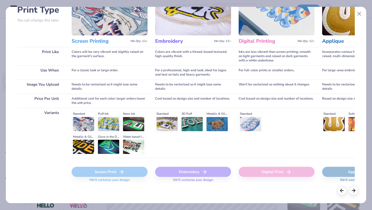
click at [114, 180] on span "We'll vectorize your design." at bounding box center [109, 181] width 45 height 7
click at [114, 173] on div "Screen Print" at bounding box center [110, 172] width 76 height 10
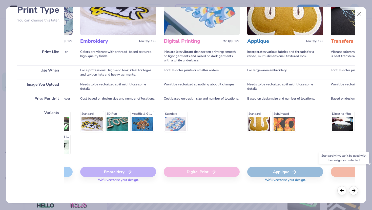
scroll to position [0, 0]
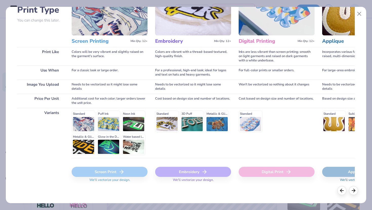
click at [110, 174] on div "Screen Print" at bounding box center [110, 172] width 76 height 10
click at [360, 14] on button "Close" at bounding box center [360, 14] width 10 height 10
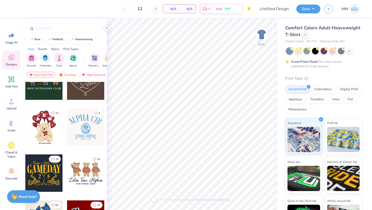
scroll to position [208, 0]
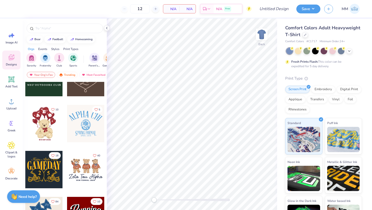
click at [83, 128] on div at bounding box center [85, 123] width 37 height 37
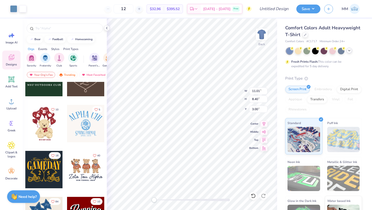
click at [350, 49] on icon at bounding box center [349, 51] width 4 height 4
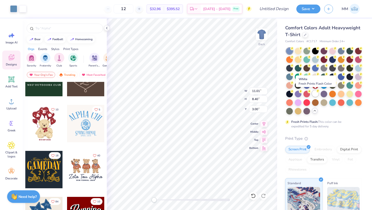
click at [316, 94] on div at bounding box center [315, 93] width 7 height 7
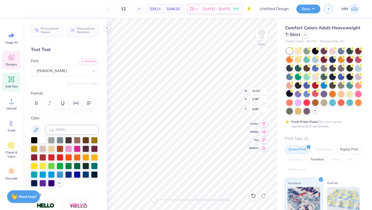
scroll to position [0, 0]
type textarea "A"
type textarea "Phi Eta Sigma"
type input "1.81"
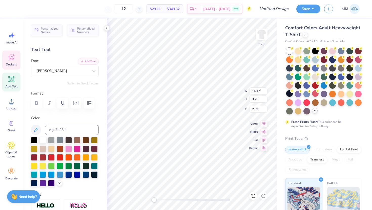
type input "2.45"
type input "6.36"
type textarea "P"
type textarea "H"
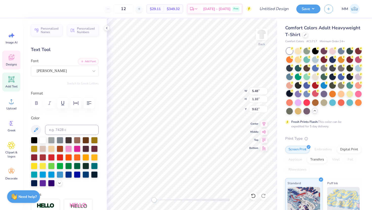
scroll to position [0, 1]
type textarea "National Honors"
type input "3.32"
type input "0.52"
type input "10.88"
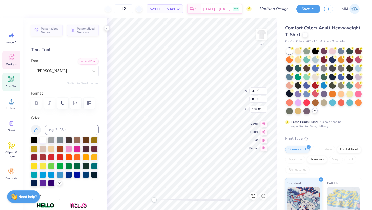
scroll to position [0, 0]
type textarea "A"
type textarea "Fraturnity"
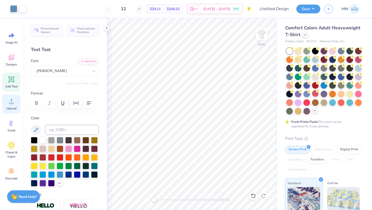
click at [10, 105] on icon at bounding box center [12, 102] width 8 height 8
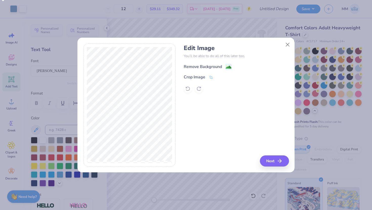
click at [229, 68] on image at bounding box center [229, 68] width 6 height 6
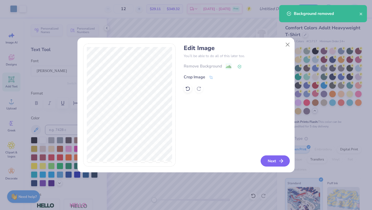
click at [287, 164] on button "Next" at bounding box center [275, 161] width 29 height 11
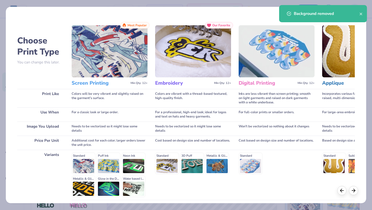
scroll to position [42, 0]
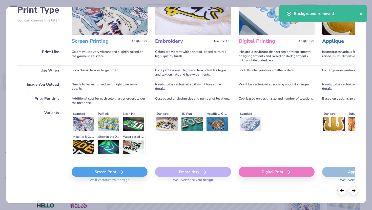
click at [98, 173] on div "Screen Print" at bounding box center [110, 172] width 76 height 10
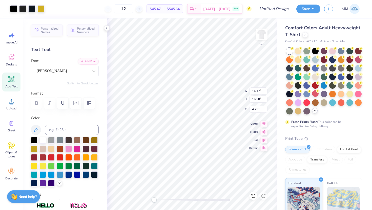
type input "7.76"
type input "9.04"
type input "11.71"
click at [200, 166] on li "Ungroup" at bounding box center [207, 165] width 40 height 10
type input "0.85"
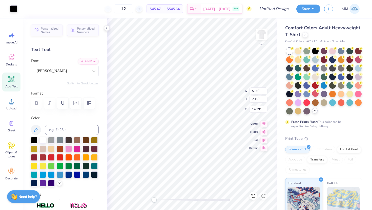
type input "0.70"
type input "17.94"
click at [14, 7] on div at bounding box center [13, 8] width 7 height 7
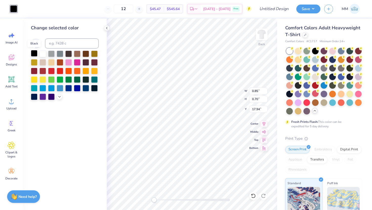
click at [34, 53] on div at bounding box center [34, 53] width 7 height 7
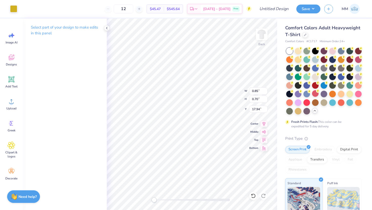
type input "4.89"
type input "4.43"
type input "15.94"
click at [43, 9] on div at bounding box center [40, 8] width 7 height 7
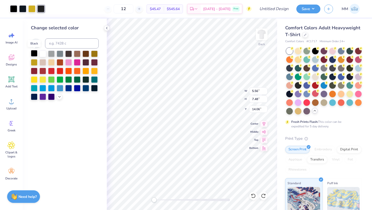
click at [34, 53] on div at bounding box center [34, 53] width 7 height 7
click at [21, 6] on div at bounding box center [22, 8] width 7 height 7
click at [33, 53] on div at bounding box center [34, 53] width 7 height 7
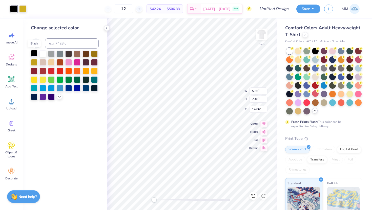
click at [33, 53] on div at bounding box center [34, 53] width 7 height 7
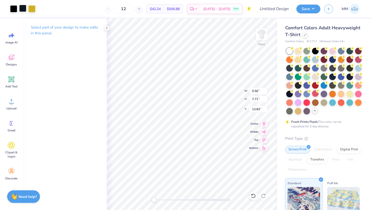
click at [22, 7] on div at bounding box center [22, 8] width 7 height 7
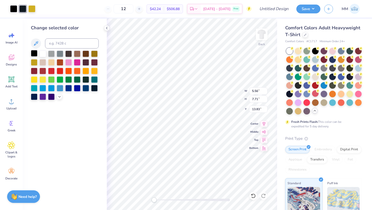
click at [34, 53] on div at bounding box center [34, 53] width 7 height 7
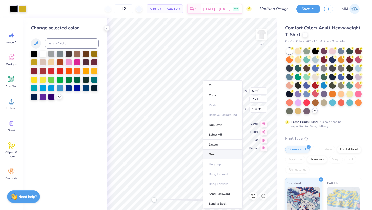
click at [215, 156] on li "Group" at bounding box center [223, 155] width 40 height 10
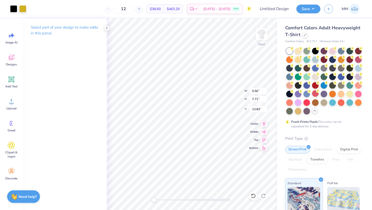
type input "3.32"
type input "4.60"
type input "13.84"
type input "3.32"
type input "4.60"
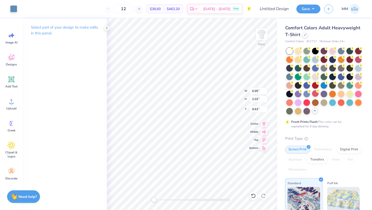
type input "4.63"
type input "3.94"
type input "5.46"
type input "5.53"
type input "14.17"
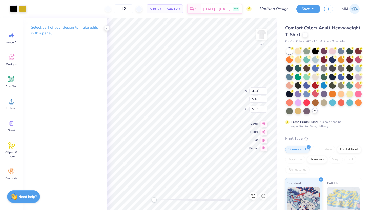
type input "3.76"
type input "2.59"
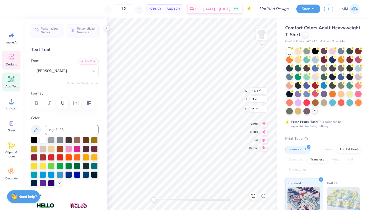
click at [34, 139] on div at bounding box center [34, 140] width 7 height 7
click at [35, 139] on div at bounding box center [34, 140] width 7 height 7
click at [33, 141] on div at bounding box center [34, 140] width 7 height 7
click at [34, 139] on div at bounding box center [34, 140] width 7 height 7
click at [32, 139] on div at bounding box center [34, 140] width 7 height 7
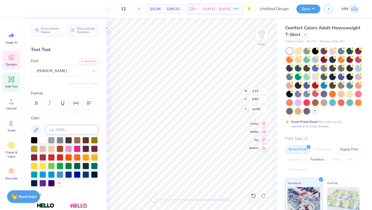
type input "3.13"
type input "0.92"
type input "13.55"
paste textarea "fraternity"
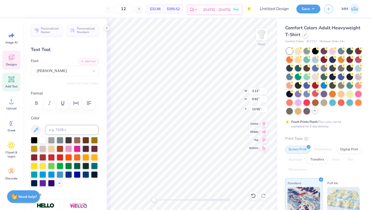
scroll to position [0, 0]
type textarea "Fraternity"
click at [264, 123] on icon at bounding box center [263, 123] width 7 height 6
click at [264, 121] on icon at bounding box center [263, 123] width 7 height 6
type input "3.94"
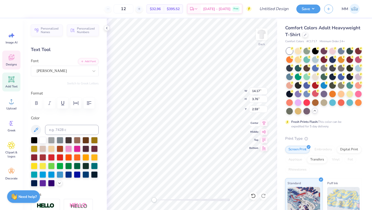
type input "5.46"
type input "5.73"
click at [265, 124] on icon at bounding box center [263, 123] width 7 height 6
type textarea "Society"
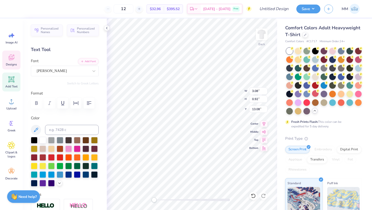
scroll to position [0, 0]
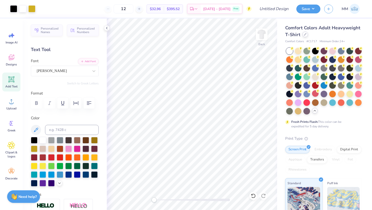
click at [307, 35] on div at bounding box center [305, 35] width 6 height 6
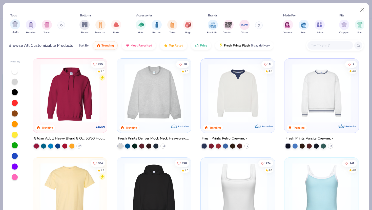
click at [15, 30] on span "Shirts" at bounding box center [15, 32] width 7 height 4
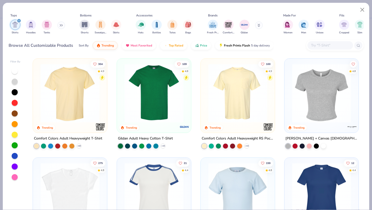
click at [158, 96] on img at bounding box center [154, 93] width 64 height 59
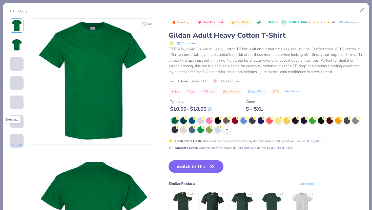
click at [228, 130] on icon at bounding box center [227, 130] width 4 height 4
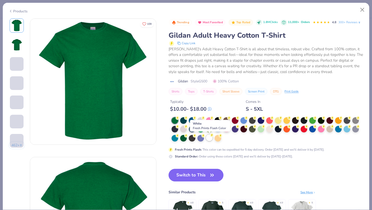
click at [208, 140] on div at bounding box center [209, 138] width 7 height 7
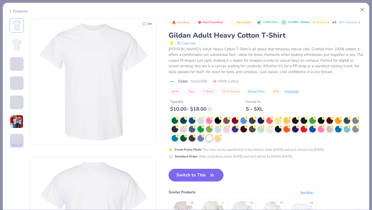
click at [198, 177] on button "Switch to This" at bounding box center [196, 175] width 55 height 13
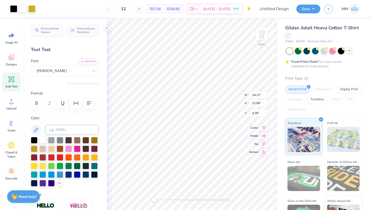
type input "2.25"
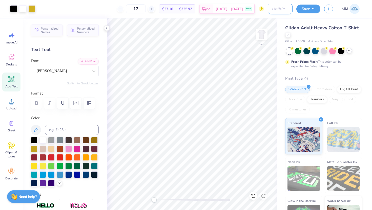
click at [285, 9] on input "Design Title" at bounding box center [280, 9] width 25 height 10
type input "Phi Eta Sigma 1.2"
click at [310, 7] on button "Save" at bounding box center [308, 8] width 24 height 9
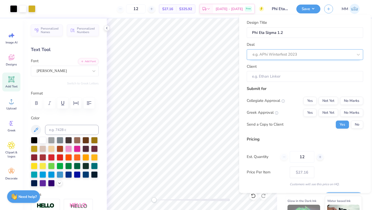
click at [293, 54] on div at bounding box center [303, 54] width 101 height 7
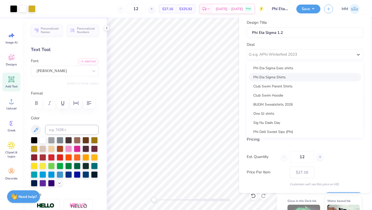
click at [283, 76] on div "Phi Eta Sigma Shirts" at bounding box center [305, 77] width 112 height 8
type input "Ali Trueblood"
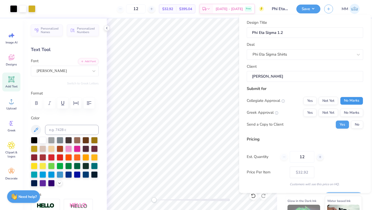
click at [347, 101] on button "No Marks" at bounding box center [351, 101] width 23 height 8
click at [310, 114] on button "Yes" at bounding box center [309, 113] width 13 height 8
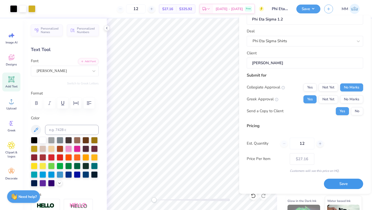
click at [342, 182] on button "Save" at bounding box center [343, 184] width 39 height 10
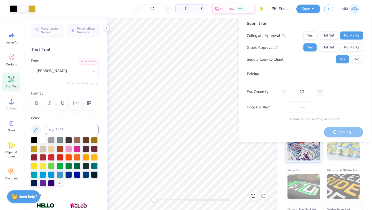
type input "$27.16"
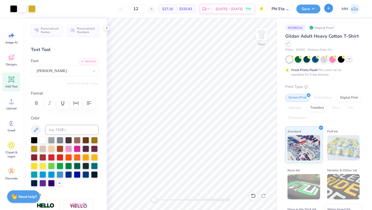
click at [329, 9] on icon "button" at bounding box center [329, 8] width 4 height 4
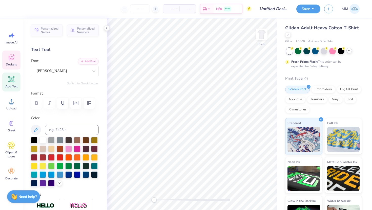
click at [14, 59] on icon at bounding box center [12, 58] width 8 height 8
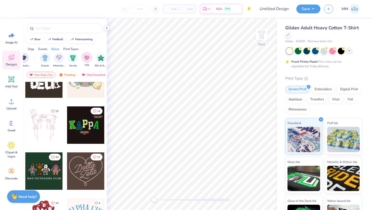
scroll to position [0, 251]
click at [48, 60] on img "filter for Classic" at bounding box center [46, 58] width 6 height 6
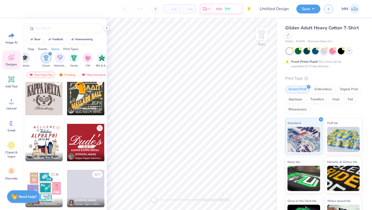
scroll to position [1038, 0]
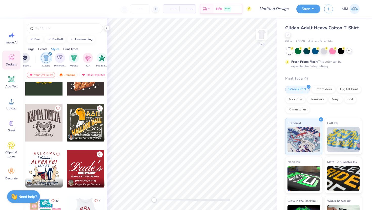
click at [78, 107] on div at bounding box center [85, 122] width 37 height 37
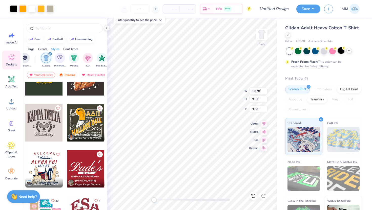
click at [344, 50] on div at bounding box center [341, 50] width 7 height 7
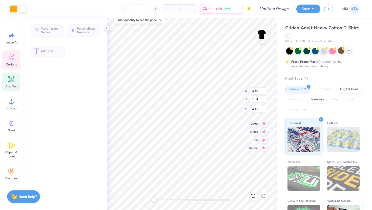
type input "4.49"
type input "1.54"
type input "4.12"
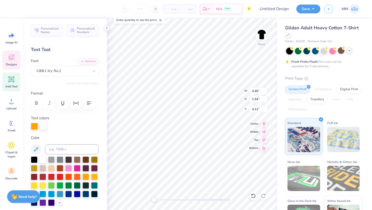
type textarea "A"
type textarea "P"
type textarea "U"
type textarea "I"
type textarea "N"
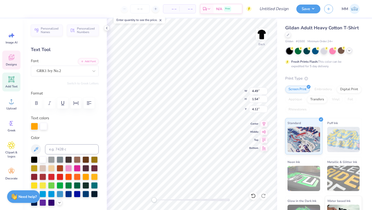
type textarea "M"
type textarea "V"
type textarea "c"
type textarea "s"
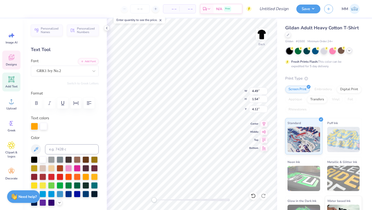
type textarea "w"
type textarea "J"
click at [10, 126] on icon at bounding box center [12, 124] width 8 height 8
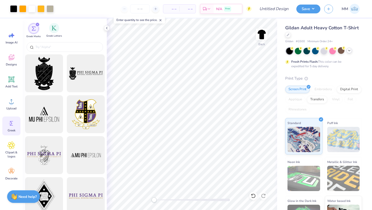
click at [55, 36] on span "Greek Letters" at bounding box center [54, 36] width 16 height 4
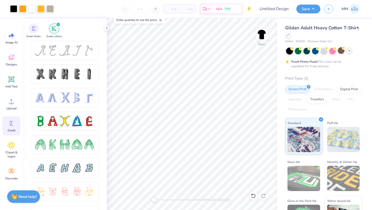
click at [36, 23] on div "Greek Marks Greek Letters" at bounding box center [65, 29] width 84 height 23
click at [34, 27] on img "filter for Greek Marks" at bounding box center [34, 28] width 4 height 4
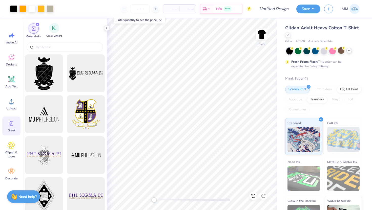
click at [51, 32] on div "Greek Letters" at bounding box center [54, 30] width 16 height 15
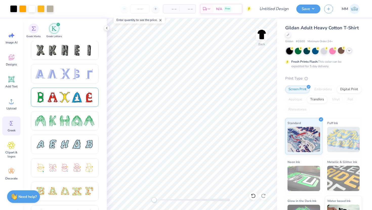
scroll to position [27, 0]
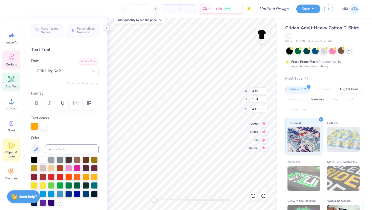
click at [10, 154] on span "Clipart & logos" at bounding box center [11, 155] width 17 height 8
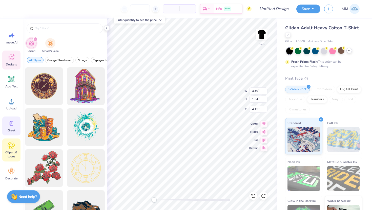
click at [14, 125] on icon at bounding box center [12, 124] width 8 height 8
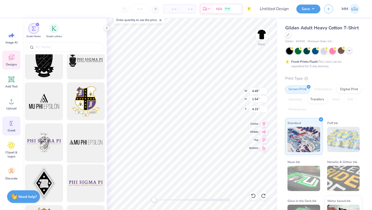
scroll to position [14, 0]
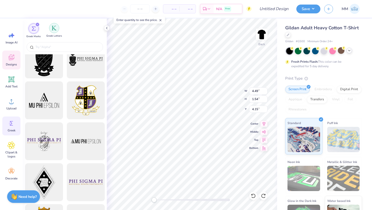
click at [57, 30] on div "filter for Greek Letters" at bounding box center [54, 28] width 10 height 10
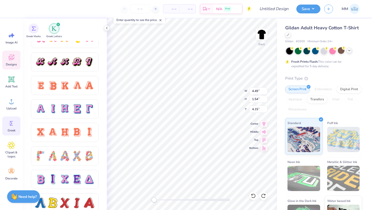
scroll to position [307, 0]
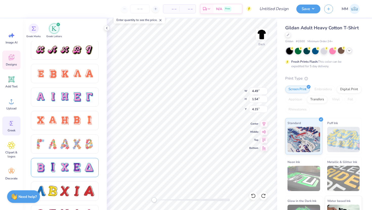
click at [84, 160] on div at bounding box center [65, 167] width 68 height 19
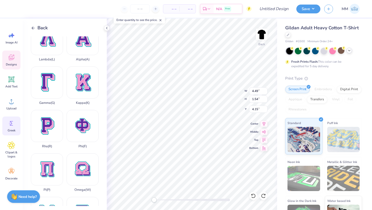
scroll to position [149, 0]
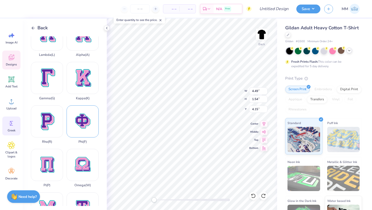
click at [80, 117] on div "Phi ( F )" at bounding box center [83, 125] width 32 height 38
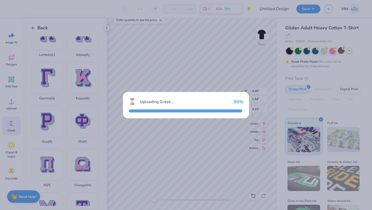
type input "15.00"
type input "14.82"
type input "5.84"
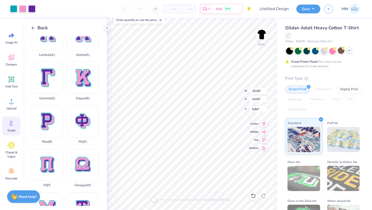
type input "4.15"
type input "4.10"
type input "18.93"
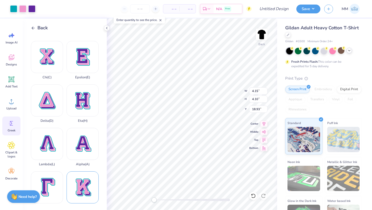
scroll to position [38, 0]
click at [87, 95] on div "Eta ( H )" at bounding box center [83, 104] width 32 height 38
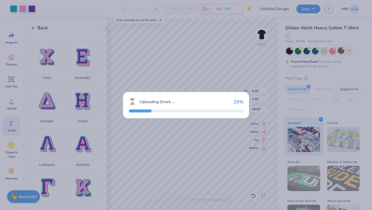
type input "15.00"
type input "17.12"
type input "4.69"
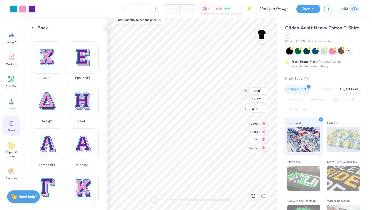
type input "4.31"
type input "4.92"
type input "16.89"
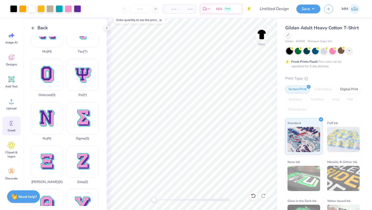
scroll to position [354, 0]
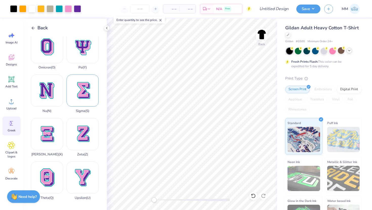
click at [78, 99] on div "Sigma ( S )" at bounding box center [83, 94] width 32 height 38
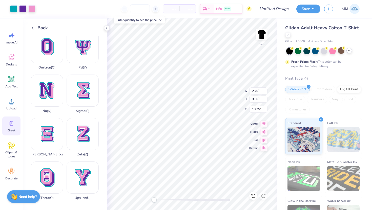
type input "2.70"
type input "3.50"
type input "18.75"
type input "4.49"
type input "1.54"
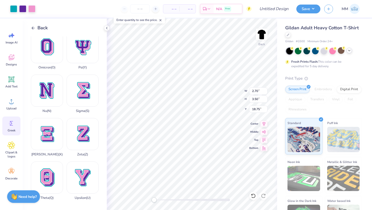
type input "4.15"
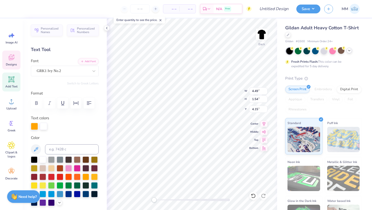
scroll to position [0, 0]
type textarea "hS"
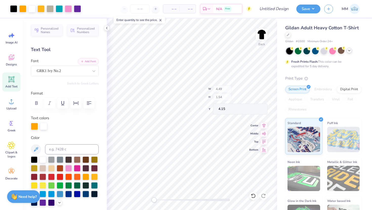
type input "10.43"
type input "9.30"
type input "3.33"
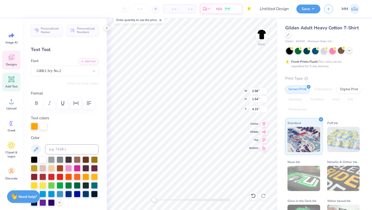
type textarea "FhS"
type input "9.65"
type input "5.79"
type input "6.19"
type textarea "B"
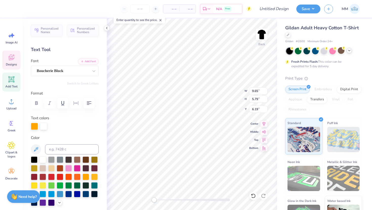
scroll to position [0, 1]
type textarea "National Honors Society"
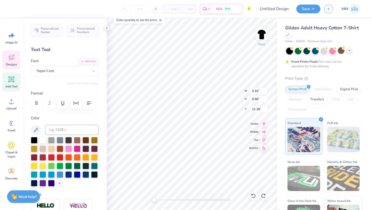
scroll to position [0, 0]
type textarea "C"
type textarea "University"
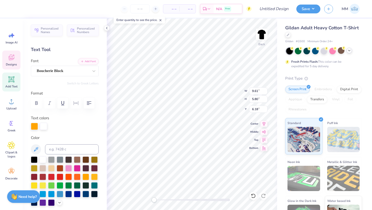
scroll to position [0, 2]
click at [219, 192] on li "Send Backward" at bounding box center [227, 194] width 40 height 10
click at [223, 200] on li "Send to Back" at bounding box center [227, 204] width 40 height 10
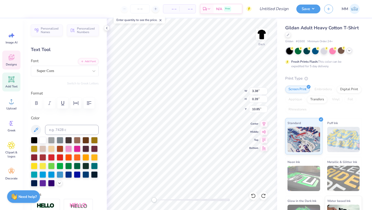
type textarea "O"
type textarea "Butler"
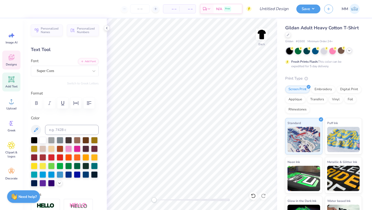
click at [14, 58] on icon at bounding box center [12, 58] width 6 height 6
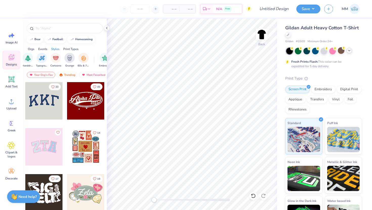
scroll to position [0, 344]
click at [49, 59] on img "filter for Cartoons" at bounding box center [50, 58] width 6 height 6
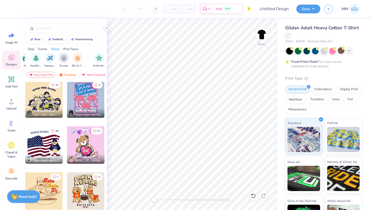
scroll to position [375, 0]
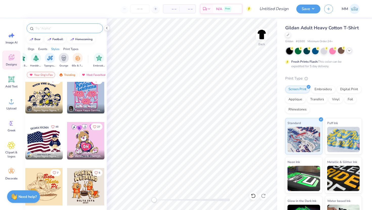
click at [66, 32] on div at bounding box center [65, 29] width 76 height 10
click at [67, 30] on input "text" at bounding box center [67, 28] width 65 height 5
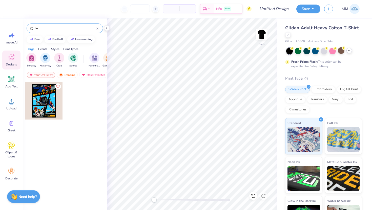
type input "i"
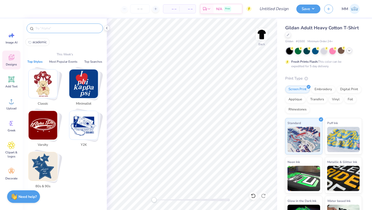
click at [80, 131] on img "Stack Card Button Y2K" at bounding box center [83, 125] width 29 height 29
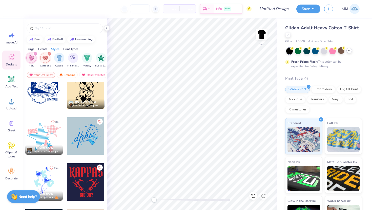
scroll to position [61, 0]
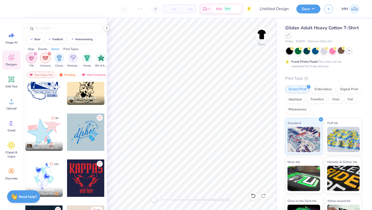
click at [49, 53] on div "filter for Cartoons" at bounding box center [49, 54] width 5 height 5
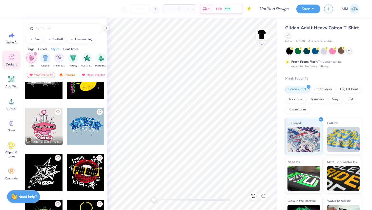
scroll to position [719, 0]
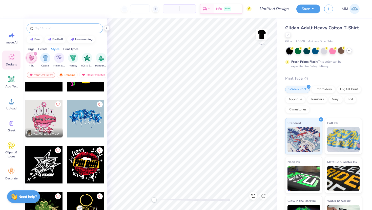
click at [41, 25] on div at bounding box center [65, 29] width 76 height 10
click at [43, 31] on input "text" at bounding box center [67, 28] width 65 height 5
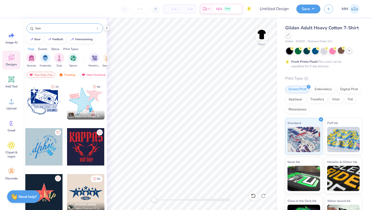
type input "lion"
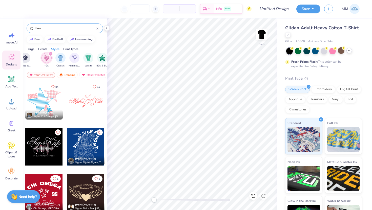
scroll to position [0, 197]
click at [103, 54] on icon "filter for Y2K" at bounding box center [103, 54] width 2 height 2
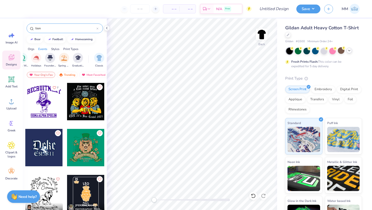
scroll to position [183, 0]
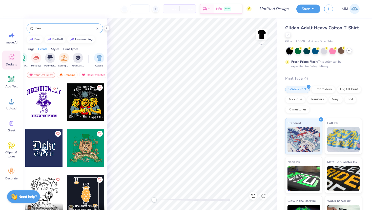
click at [88, 111] on div at bounding box center [85, 102] width 37 height 37
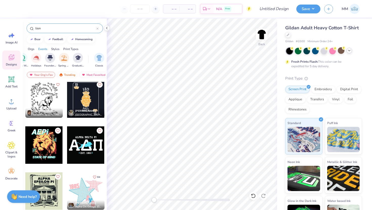
scroll to position [291, 0]
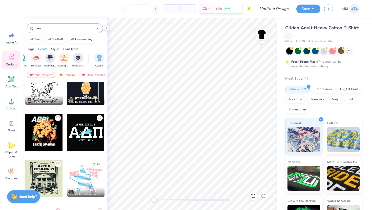
click at [54, 136] on div at bounding box center [43, 132] width 37 height 37
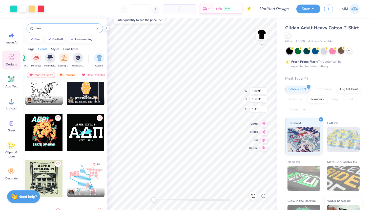
type input "10.89"
type input "13.63"
type input "1.45"
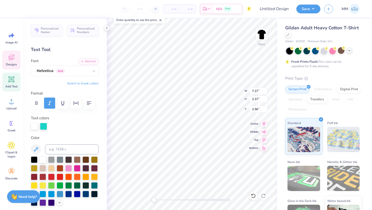
type textarea "F"
type textarea "A"
type textarea "PHI ETA"
type textarea "S"
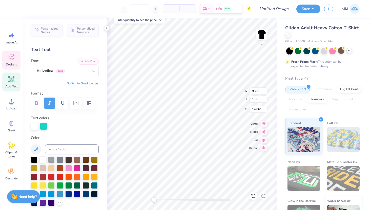
type textarea "SIGMA"
type input "11.87"
type input "2.31"
type input "2.77"
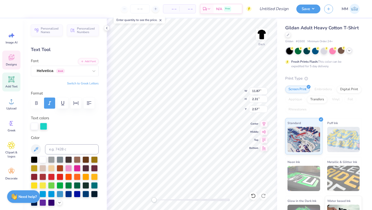
type input "8.70"
type input "1.69"
type input "3.18"
type input "4.11"
type input "1.01"
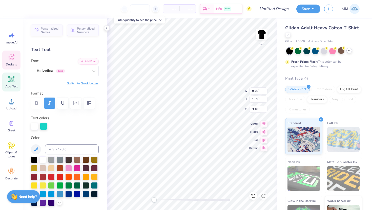
type input "14.17"
type input "5.99"
type input "1.47"
type input "13.71"
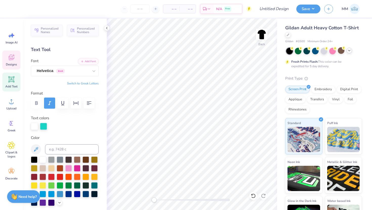
click at [12, 57] on icon at bounding box center [12, 58] width 6 height 6
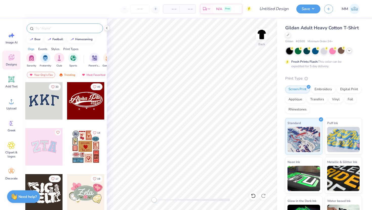
click at [53, 32] on div at bounding box center [65, 29] width 76 height 10
click at [57, 27] on input "text" at bounding box center [67, 28] width 65 height 5
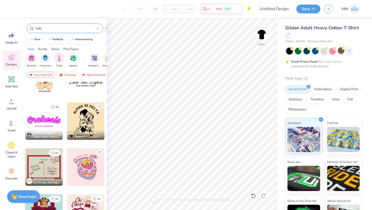
scroll to position [27, 0]
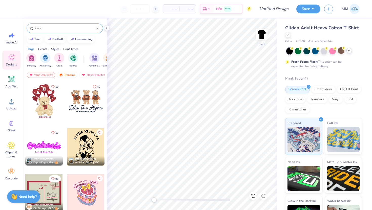
type input "cute"
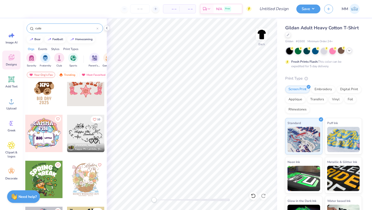
scroll to position [1861, 0]
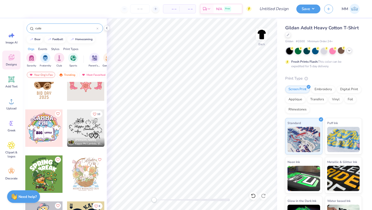
click at [96, 29] on div "cute" at bounding box center [65, 29] width 76 height 10
click at [98, 29] on icon at bounding box center [97, 29] width 2 height 2
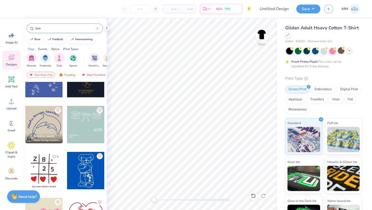
scroll to position [1470, 0]
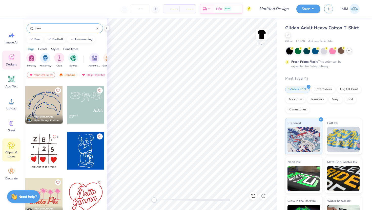
type input "lion"
click at [12, 153] on span "Clipart & logos" at bounding box center [11, 155] width 17 height 8
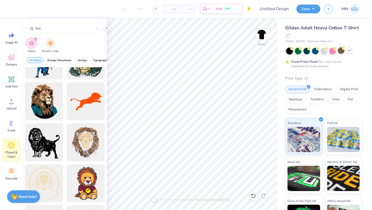
scroll to position [65, 0]
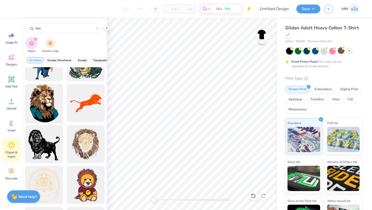
type input "lion"
click at [44, 108] on div at bounding box center [44, 104] width 42 height 42
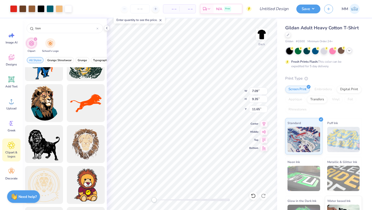
type input "7.09"
type input "9.35"
click at [349, 50] on polyline at bounding box center [349, 50] width 2 height 1
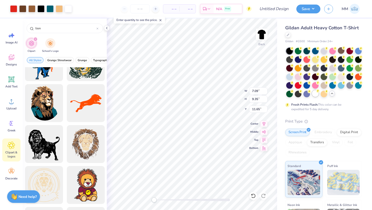
click at [316, 94] on div at bounding box center [315, 93] width 7 height 7
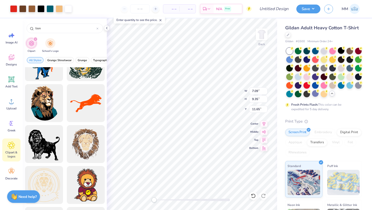
type input "2.35"
type input "5.89"
type input "7.77"
type input "3.94"
click at [51, 10] on div at bounding box center [50, 8] width 7 height 7
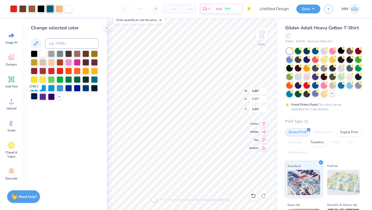
click at [35, 98] on div at bounding box center [34, 96] width 7 height 7
click at [88, 90] on div at bounding box center [86, 88] width 7 height 7
click at [17, 7] on div at bounding box center [13, 8] width 7 height 7
click at [60, 87] on div at bounding box center [60, 88] width 7 height 7
click at [32, 8] on div at bounding box center [31, 8] width 7 height 7
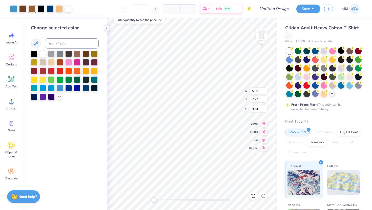
click at [57, 93] on div at bounding box center [65, 76] width 68 height 50
click at [58, 95] on icon at bounding box center [59, 96] width 4 height 4
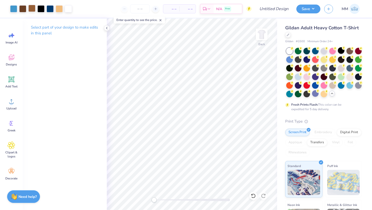
click at [30, 10] on div at bounding box center [31, 8] width 7 height 7
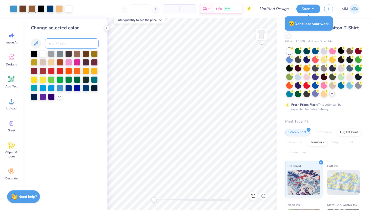
click at [60, 45] on input at bounding box center [72, 43] width 54 height 10
type input "469"
click at [250, 197] on div at bounding box center [253, 196] width 8 height 8
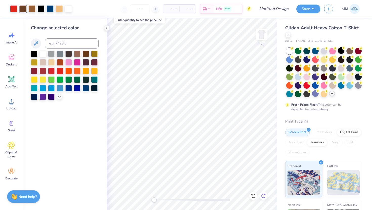
click at [263, 194] on icon at bounding box center [263, 196] width 5 height 5
click at [252, 198] on icon at bounding box center [253, 196] width 5 height 5
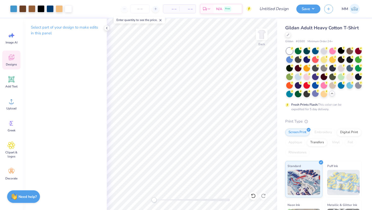
click at [13, 60] on icon at bounding box center [12, 58] width 8 height 8
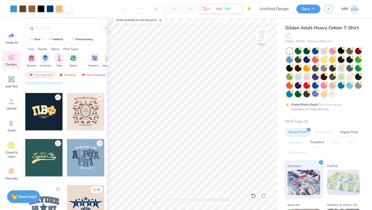
scroll to position [1189, 0]
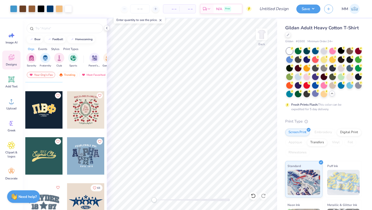
click at [47, 108] on div at bounding box center [43, 109] width 37 height 37
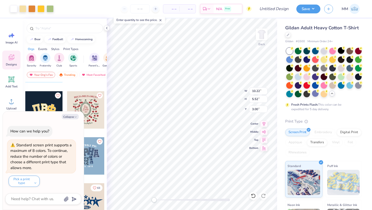
type textarea "x"
type input "5.89"
type input "7.77"
type input "4.05"
click at [297, 83] on div at bounding box center [298, 85] width 7 height 7
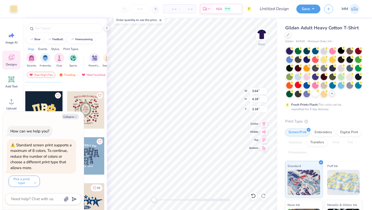
type textarea "x"
type input "3.72"
type input "4.23"
type input "3.15"
type textarea "x"
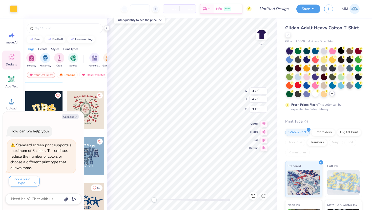
type input "3.64"
type input "4.18"
type input "3.00"
type textarea "x"
type input "3.91"
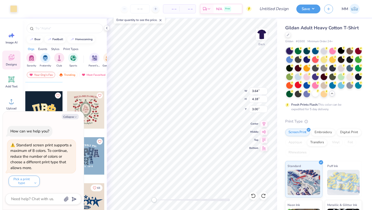
type input "4.44"
type input "3.05"
click at [49, 7] on div at bounding box center [50, 8] width 7 height 7
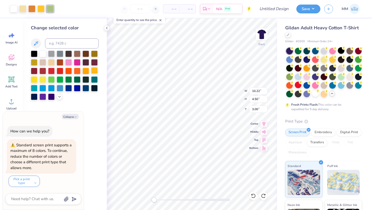
click at [94, 69] on div at bounding box center [94, 70] width 7 height 7
click at [33, 79] on div at bounding box center [34, 79] width 7 height 7
click at [42, 53] on div at bounding box center [42, 53] width 7 height 7
click at [87, 16] on div "– – Per Item – – Total Est. Delivery N/A Free" at bounding box center [149, 9] width 203 height 18
click at [71, 115] on button "Collapse" at bounding box center [70, 116] width 17 height 5
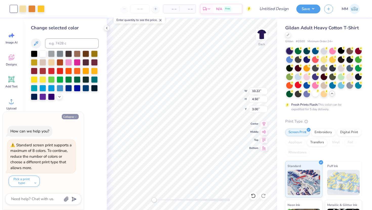
type textarea "x"
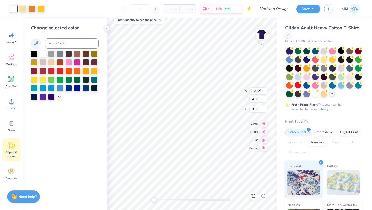
click at [14, 147] on icon at bounding box center [11, 146] width 7 height 8
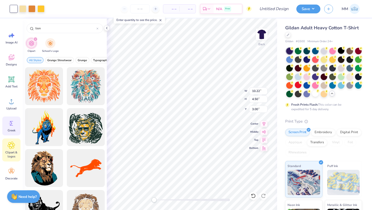
click at [10, 128] on div "Greek" at bounding box center [11, 126] width 18 height 19
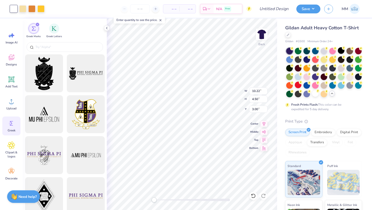
click at [55, 23] on div "Greek Marks Greek Letters" at bounding box center [65, 29] width 84 height 23
click at [55, 24] on div "filter for Greek Letters" at bounding box center [54, 28] width 10 height 10
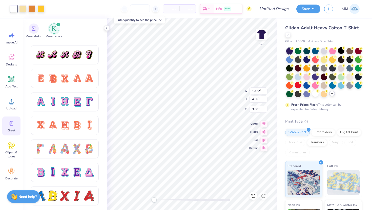
scroll to position [302, 0]
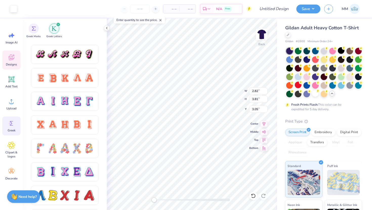
type input "2.90"
type input "3.91"
type input "3.00"
type input "2.82"
type input "3.81"
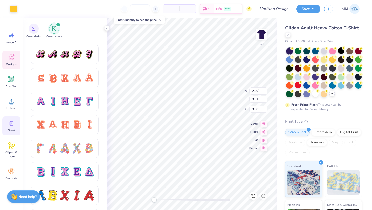
type input "3.05"
type input "2.67"
type input "3.69"
type input "3.11"
type input "2.64"
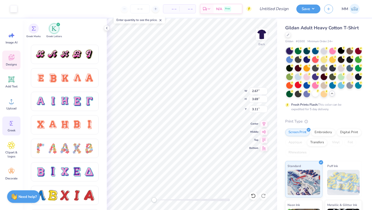
type input "3.67"
type input "3.12"
type input "2.82"
type input "3.81"
type input "3.05"
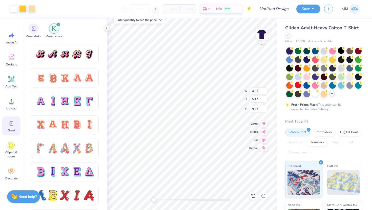
type input "9.28"
type input "2.43"
type input "3.44"
type input "9.57"
type input "2.67"
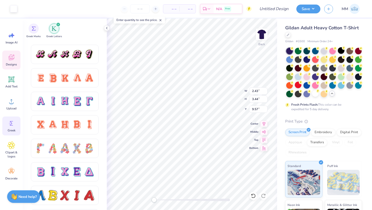
type input "3.69"
type input "9.47"
type input "2.90"
type input "3.91"
type input "2.90"
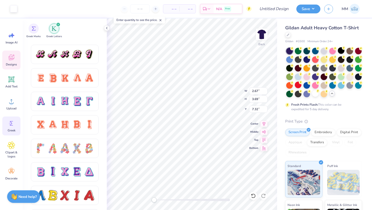
type input "3.91"
type input "9.34"
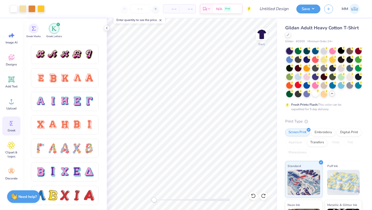
click at [10, 63] on span "Designs" at bounding box center [11, 65] width 11 height 4
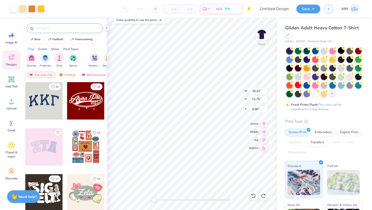
click at [61, 30] on input "text" at bounding box center [67, 28] width 65 height 5
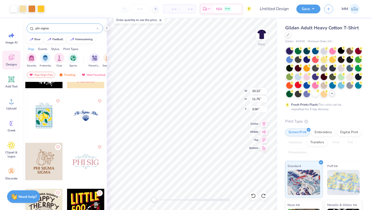
scroll to position [217, 0]
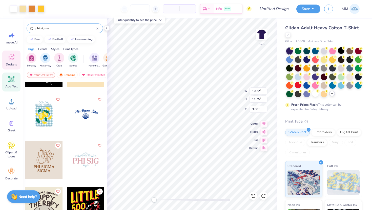
type input "phi sigma"
click at [11, 85] on span "Add Text" at bounding box center [11, 87] width 12 height 4
type input "6.00"
type input "1.74"
type input "12.38"
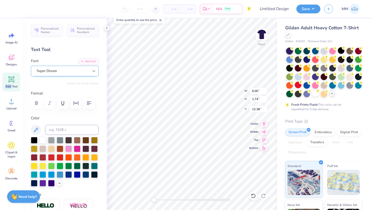
click at [95, 70] on icon at bounding box center [93, 71] width 5 height 5
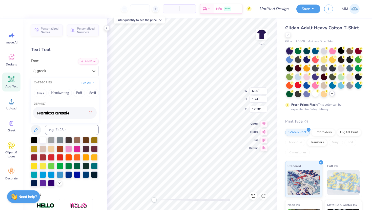
click at [63, 114] on img at bounding box center [53, 113] width 32 height 4
type input "greek"
type textarea "T"
type textarea "F"
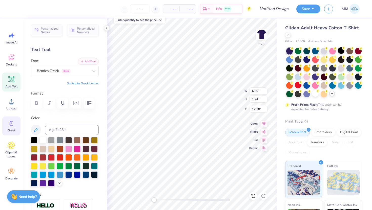
click at [10, 128] on div "Greek" at bounding box center [11, 126] width 18 height 19
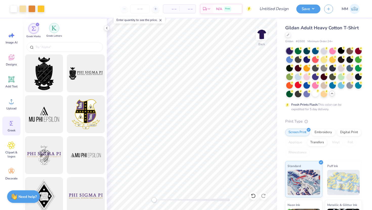
click at [57, 31] on div "filter for Greek Letters" at bounding box center [54, 28] width 10 height 10
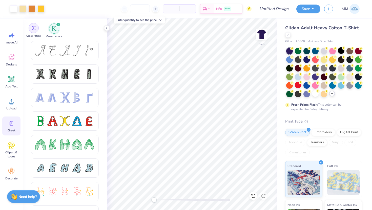
click at [30, 32] on div "Greek Marks" at bounding box center [33, 30] width 14 height 15
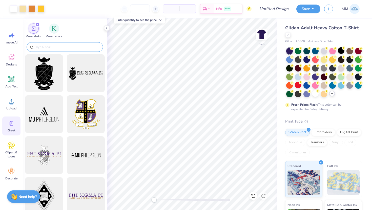
click at [43, 47] on input "text" at bounding box center [67, 47] width 65 height 5
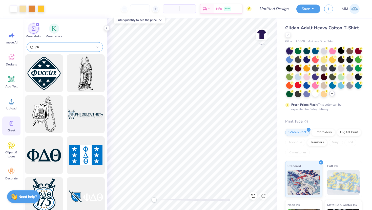
type input "p"
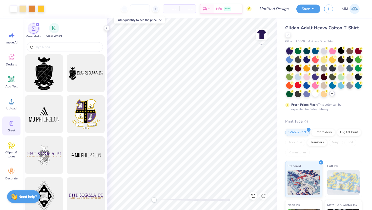
click at [59, 28] on div "Greek Letters" at bounding box center [54, 30] width 16 height 15
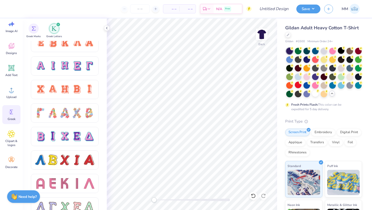
scroll to position [320, 0]
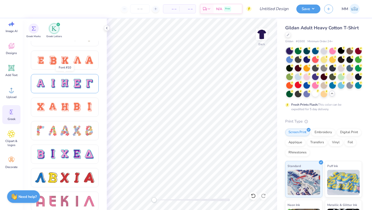
click at [75, 85] on div at bounding box center [77, 83] width 11 height 11
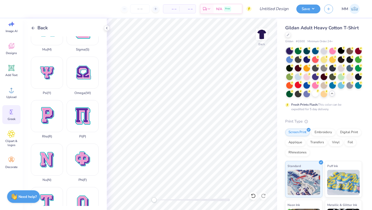
scroll to position [242, 0]
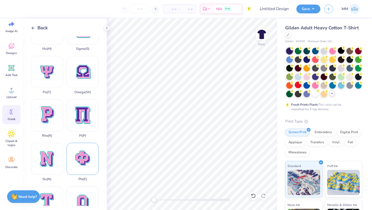
click at [78, 149] on div "Phi ( F )" at bounding box center [83, 162] width 32 height 38
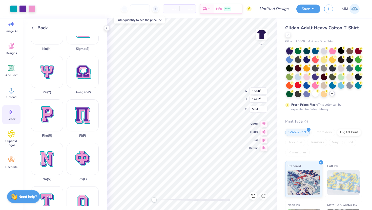
type input "7.70"
type input "7.61"
click at [318, 90] on g at bounding box center [318, 91] width 4 height 4
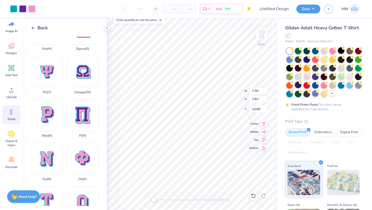
type input "4.15"
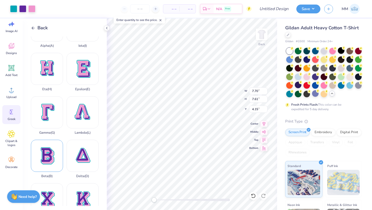
scroll to position [3, 0]
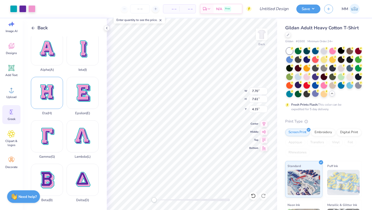
click at [50, 100] on div "Eta ( H )" at bounding box center [47, 96] width 32 height 38
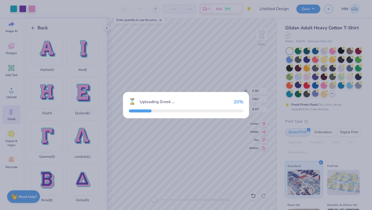
type input "15.00"
type input "17.12"
type input "4.69"
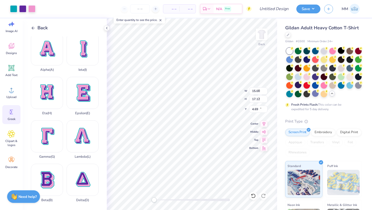
type input "8.49"
type input "9.69"
type input "12.12"
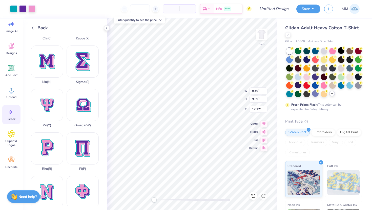
scroll to position [204, 0]
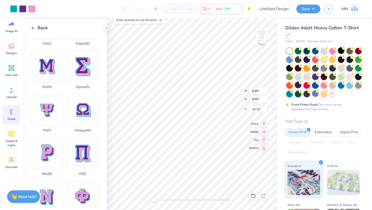
click at [77, 71] on div "Sigma ( S )" at bounding box center [83, 70] width 32 height 38
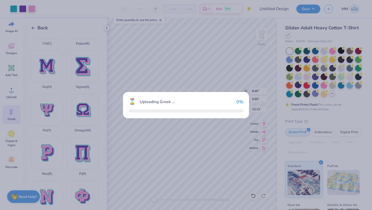
type input "13.89"
type input "18.00"
type input "4.25"
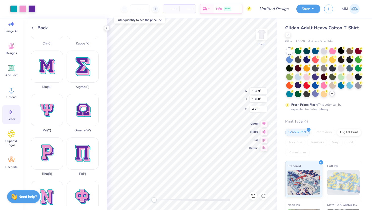
type input "5.36"
type input "6.95"
type input "15.30"
click at [22, 8] on div at bounding box center [22, 8] width 7 height 7
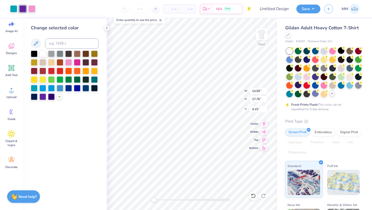
click at [58, 8] on div "– – Per Item – – Total Est. Delivery N/A Free" at bounding box center [145, 9] width 212 height 18
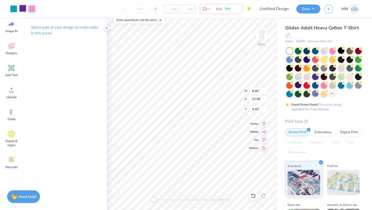
click at [24, 7] on div at bounding box center [22, 8] width 7 height 7
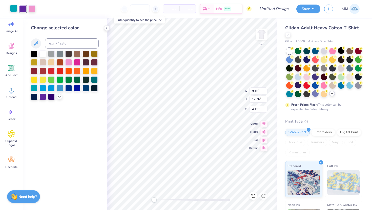
click at [12, 8] on div at bounding box center [13, 8] width 7 height 7
click at [35, 54] on div at bounding box center [34, 53] width 7 height 7
click at [23, 9] on div at bounding box center [22, 8] width 7 height 7
click at [59, 96] on icon at bounding box center [59, 96] width 4 height 4
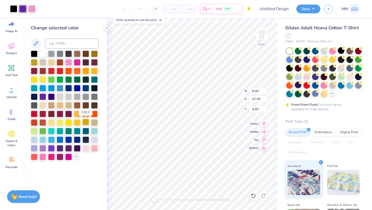
click at [87, 122] on div at bounding box center [86, 122] width 7 height 7
click at [33, 11] on div at bounding box center [31, 8] width 7 height 7
click at [55, 121] on div at bounding box center [65, 106] width 68 height 110
click at [51, 121] on div at bounding box center [51, 122] width 7 height 7
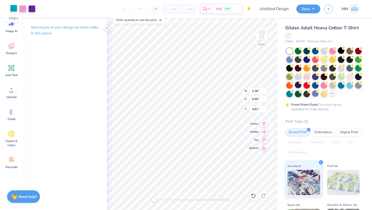
click at [13, 7] on div at bounding box center [13, 8] width 7 height 7
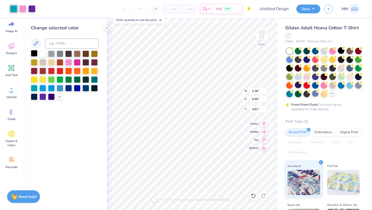
click at [35, 54] on div at bounding box center [34, 53] width 7 height 7
click at [21, 8] on div at bounding box center [22, 8] width 7 height 7
click at [32, 10] on div at bounding box center [31, 8] width 7 height 7
click at [25, 10] on div at bounding box center [22, 8] width 7 height 7
click at [61, 96] on icon at bounding box center [59, 96] width 4 height 4
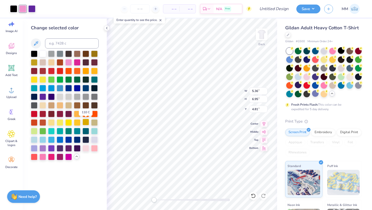
click at [87, 123] on div at bounding box center [86, 122] width 7 height 7
click at [31, 9] on div at bounding box center [31, 8] width 7 height 7
click at [51, 124] on div at bounding box center [51, 122] width 7 height 7
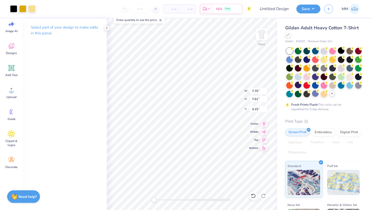
type input "5.43"
type input "5.36"
click at [258, 99] on input "6.95" at bounding box center [258, 99] width 18 height 7
click at [248, 99] on div "Back W 8.49 8.49 " H 9.69 9.69 " Y 12.23 12.23 " Center Middle Top Bottom" at bounding box center [192, 114] width 170 height 192
click at [257, 100] on input "9.69" at bounding box center [258, 99] width 18 height 7
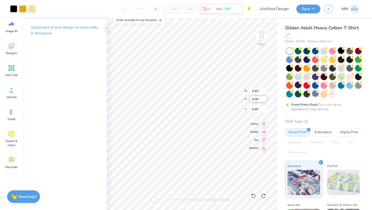
drag, startPoint x: 258, startPoint y: 99, endPoint x: 251, endPoint y: 99, distance: 6.6
click at [251, 99] on input "5.36" at bounding box center [258, 99] width 18 height 7
click at [244, 99] on div "Back W 4.14 4.14 " H 5.36 5.36 " Y 5.61 5.61 " Center Middle Top Bottom" at bounding box center [192, 114] width 170 height 192
click at [258, 99] on input "5.36" at bounding box center [258, 99] width 18 height 7
click at [258, 100] on input "5.36" at bounding box center [258, 99] width 18 height 7
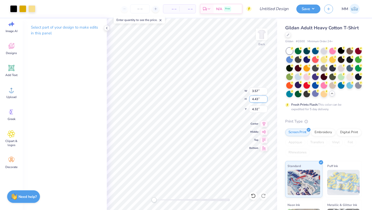
click at [259, 99] on input "4.43" at bounding box center [258, 99] width 18 height 7
click at [264, 121] on icon at bounding box center [263, 123] width 7 height 6
click at [266, 123] on icon at bounding box center [263, 123] width 7 height 6
click at [264, 123] on icon at bounding box center [263, 123] width 3 height 4
click at [265, 124] on icon at bounding box center [263, 123] width 7 height 6
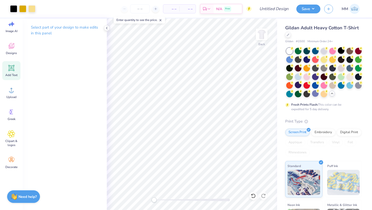
click at [11, 74] on span "Add Text" at bounding box center [11, 75] width 12 height 4
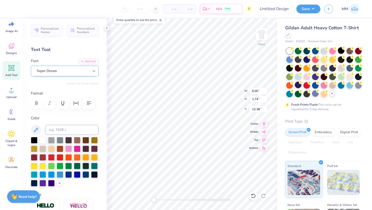
click at [90, 69] on div at bounding box center [93, 71] width 9 height 9
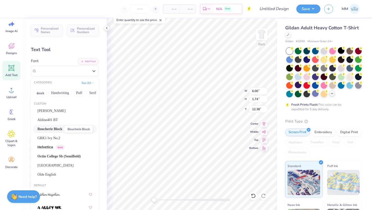
click at [55, 127] on span "Boucherie Block" at bounding box center [49, 129] width 25 height 5
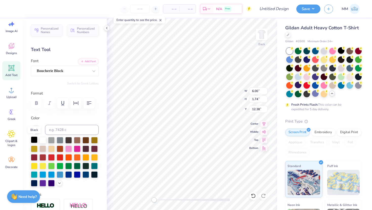
click at [35, 140] on div at bounding box center [34, 140] width 7 height 7
click at [91, 105] on icon "button" at bounding box center [89, 103] width 6 height 6
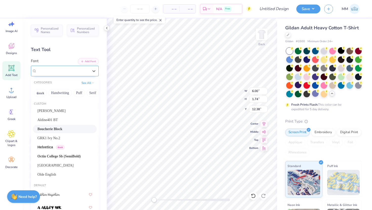
click at [74, 68] on div "Boucherie Block" at bounding box center [62, 71] width 53 height 8
click at [53, 114] on div "Abraham Lincoln" at bounding box center [65, 111] width 64 height 8
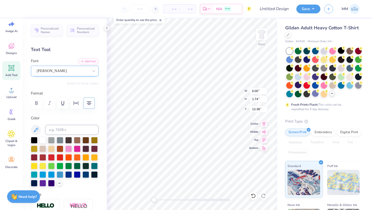
click at [71, 69] on div "Abraham Lincoln" at bounding box center [62, 71] width 53 height 8
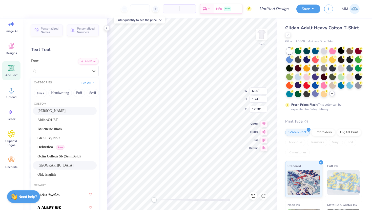
click at [51, 169] on div "Old London" at bounding box center [65, 165] width 64 height 8
click at [65, 71] on div "Old London" at bounding box center [62, 71] width 53 height 8
click at [56, 171] on div "Olde English" at bounding box center [65, 175] width 64 height 8
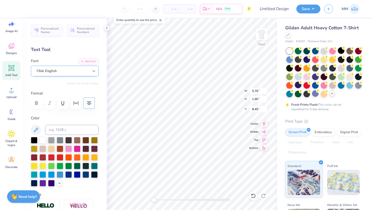
click at [93, 72] on icon at bounding box center [93, 71] width 5 height 5
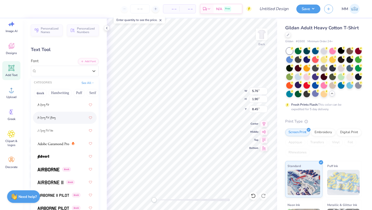
scroll to position [141, 0]
click at [57, 147] on div at bounding box center [64, 143] width 55 height 9
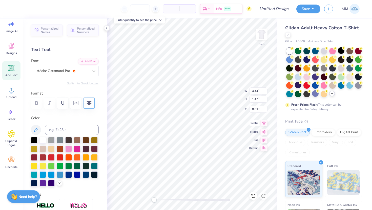
click at [262, 122] on icon at bounding box center [263, 123] width 3 height 4
click at [261, 123] on icon at bounding box center [263, 123] width 7 height 6
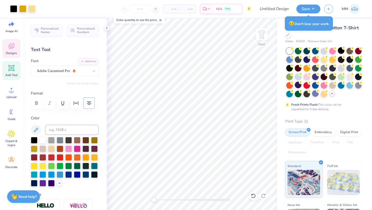
click at [11, 46] on icon at bounding box center [12, 46] width 8 height 8
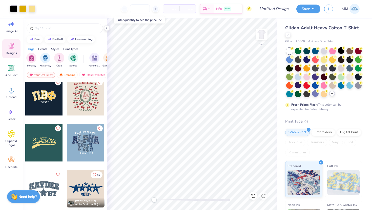
scroll to position [1199, 0]
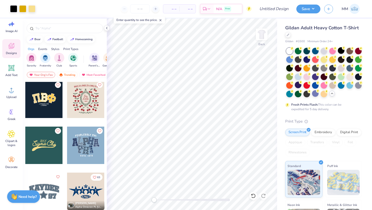
click at [39, 102] on div at bounding box center [43, 99] width 37 height 37
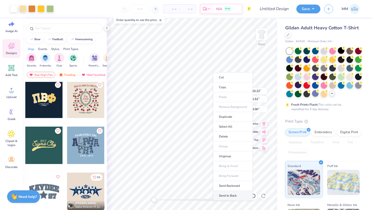
click at [228, 193] on li "Send to Back" at bounding box center [233, 196] width 40 height 10
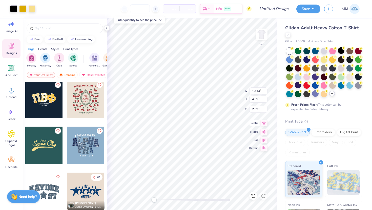
click at [263, 123] on icon at bounding box center [263, 123] width 7 height 6
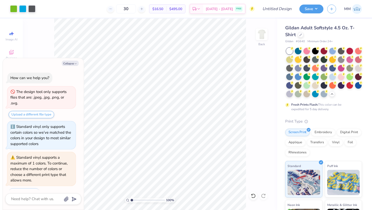
scroll to position [695, 0]
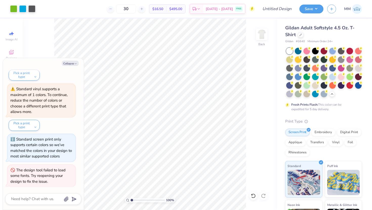
type textarea "x"
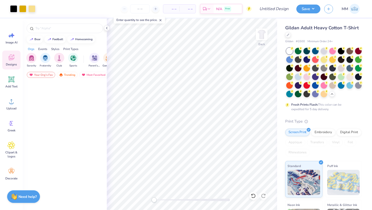
scroll to position [1199, 0]
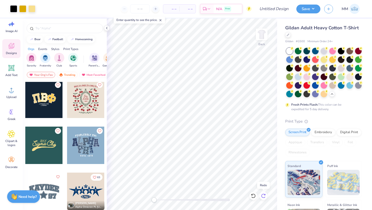
click at [265, 194] on icon at bounding box center [264, 194] width 1 height 1
type input "3.23"
type input "11.43"
type input "3.23"
type input "11.43"
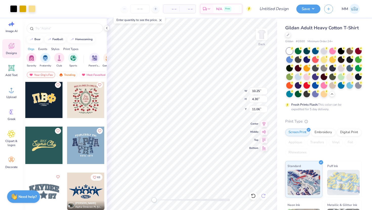
type input "3.46"
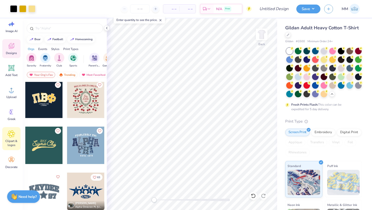
click at [11, 137] on icon at bounding box center [11, 134] width 7 height 7
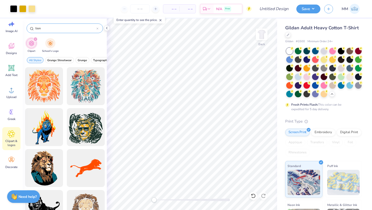
click at [96, 31] on input "lion" at bounding box center [66, 28] width 62 height 5
click at [98, 29] on icon at bounding box center [97, 29] width 2 height 2
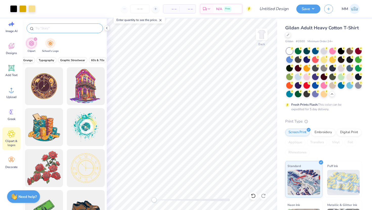
scroll to position [0, 55]
click at [76, 60] on span "Graphic Streetwear" at bounding box center [72, 60] width 25 height 4
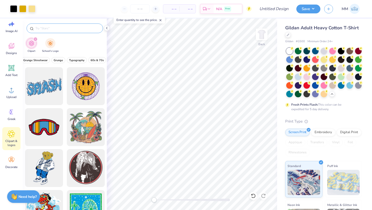
click at [76, 60] on span "Typography" at bounding box center [76, 60] width 15 height 4
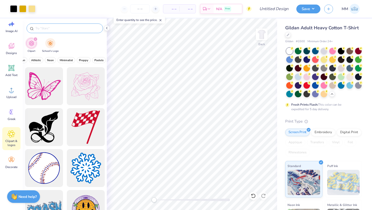
scroll to position [0, 209]
click at [90, 58] on button "Pastels" at bounding box center [92, 60] width 14 height 6
click at [79, 62] on span "Minimalist" at bounding box center [74, 60] width 13 height 4
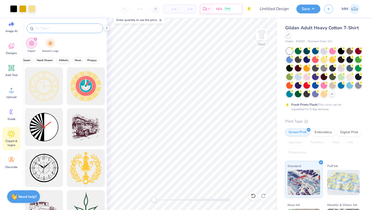
click at [63, 60] on span "Athletic" at bounding box center [64, 60] width 10 height 4
click at [48, 59] on button "Classic" at bounding box center [42, 60] width 13 height 6
click at [52, 61] on span "Graphic Streetwear" at bounding box center [59, 60] width 25 height 4
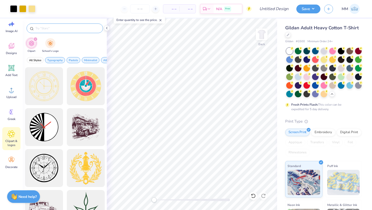
click at [80, 57] on div "All Styles Typography Pastels Minimalist Athletic Classic Graphic Streetwear Gr…" at bounding box center [65, 62] width 84 height 12
click at [39, 58] on button "All Styles" at bounding box center [35, 60] width 17 height 6
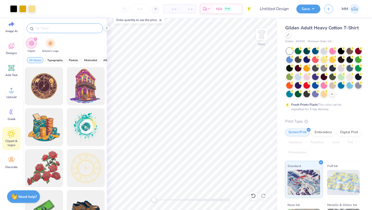
click at [71, 48] on div "Clipart School's Logo" at bounding box center [65, 46] width 84 height 19
click at [66, 26] on input "text" at bounding box center [67, 28] width 65 height 5
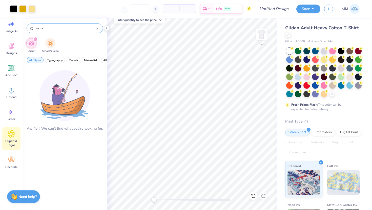
type input "texture"
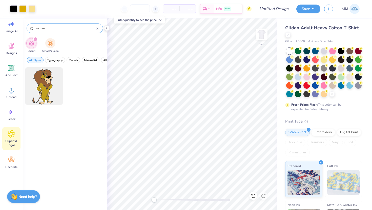
click at [97, 28] on icon at bounding box center [97, 29] width 2 height 2
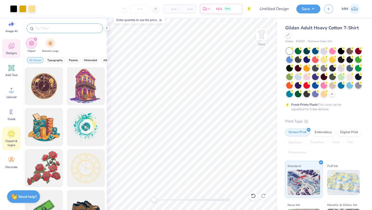
click at [14, 49] on icon at bounding box center [12, 46] width 8 height 8
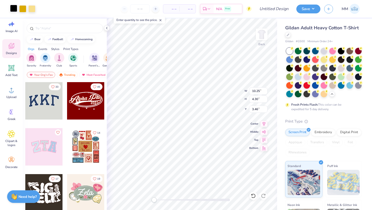
click at [15, 7] on div at bounding box center [13, 8] width 7 height 7
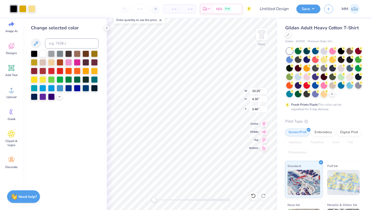
click at [63, 96] on div at bounding box center [65, 76] width 68 height 50
click at [61, 97] on icon at bounding box center [59, 96] width 4 height 4
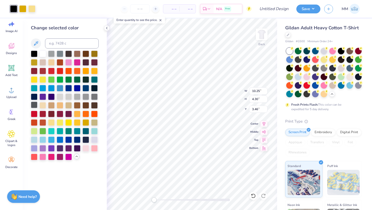
click at [35, 105] on div at bounding box center [34, 105] width 7 height 7
click at [77, 148] on div at bounding box center [77, 148] width 7 height 7
click at [95, 89] on div at bounding box center [94, 88] width 7 height 7
click at [35, 53] on div at bounding box center [34, 53] width 7 height 7
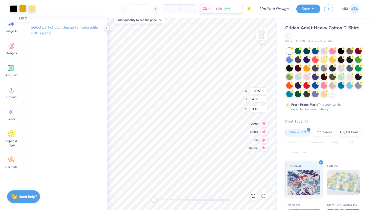
click at [25, 10] on div at bounding box center [22, 8] width 7 height 7
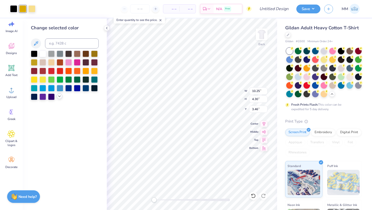
click at [60, 96] on icon at bounding box center [59, 96] width 4 height 4
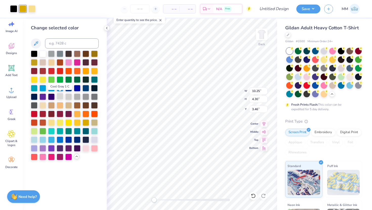
click at [59, 95] on div at bounding box center [60, 96] width 7 height 7
click at [31, 9] on div at bounding box center [31, 8] width 7 height 7
click at [89, 122] on div at bounding box center [86, 122] width 7 height 7
click at [22, 10] on div at bounding box center [22, 8] width 7 height 7
click at [48, 121] on div at bounding box center [51, 122] width 7 height 7
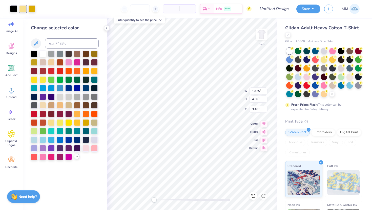
click at [67, 169] on div "Change selected color" at bounding box center [65, 114] width 84 height 192
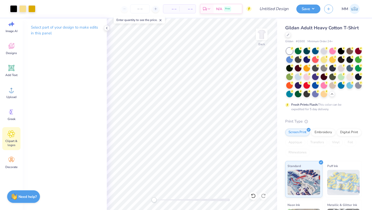
click at [12, 131] on icon at bounding box center [11, 134] width 7 height 8
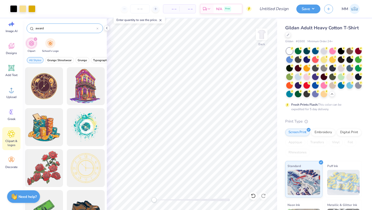
type input "award"
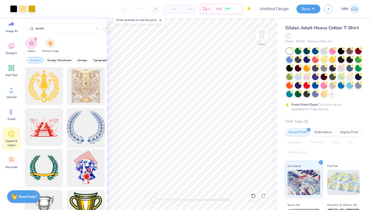
click at [80, 126] on div at bounding box center [86, 128] width 42 height 42
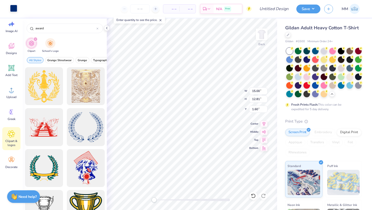
click at [11, 12] on div at bounding box center [13, 8] width 7 height 7
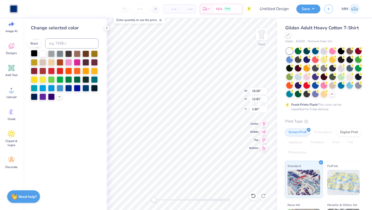
click at [36, 53] on div at bounding box center [34, 53] width 7 height 7
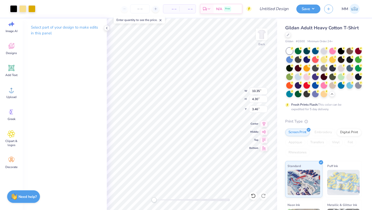
type input "15.00"
type input "12.81"
type input "6.03"
type input "4.29"
type input "4.01"
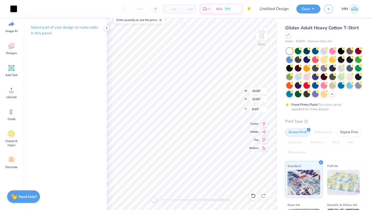
type input "3.75"
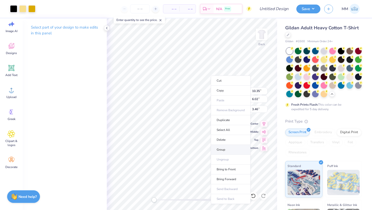
click at [233, 151] on li "Group" at bounding box center [231, 150] width 40 height 10
type input "15.00"
type input "12.81"
type input "8.75"
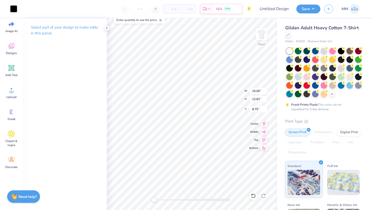
type input "12.47"
type input "10.66"
type input "6.08"
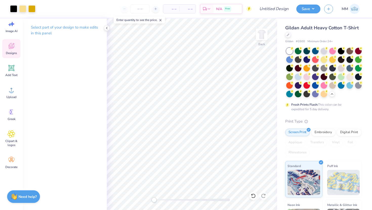
click at [13, 47] on icon at bounding box center [12, 46] width 8 height 8
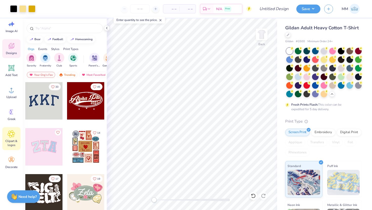
click at [12, 135] on icon at bounding box center [11, 134] width 3 height 3
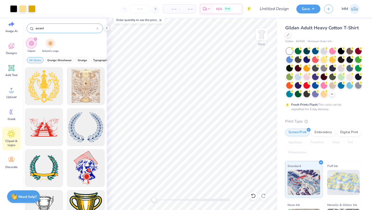
click at [99, 30] on div "award" at bounding box center [65, 29] width 76 height 10
click at [96, 28] on input "award" at bounding box center [66, 28] width 62 height 5
click at [98, 28] on icon at bounding box center [97, 29] width 2 height 2
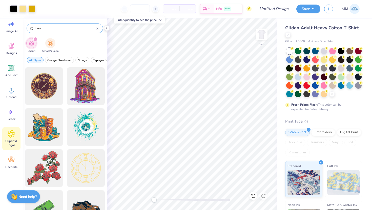
type input "book"
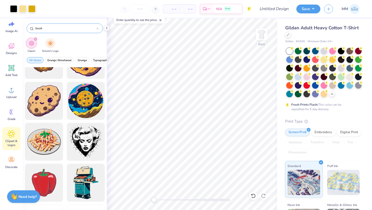
scroll to position [1921, 0]
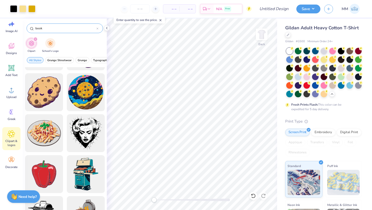
click at [98, 28] on icon at bounding box center [98, 29] width 2 height 2
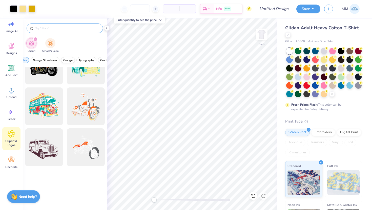
scroll to position [0, 15]
click at [84, 58] on button "Typography" at bounding box center [86, 60] width 20 height 6
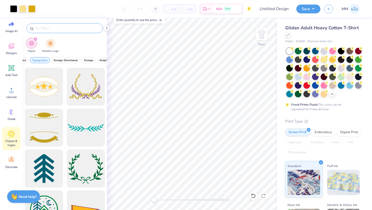
scroll to position [2052, 0]
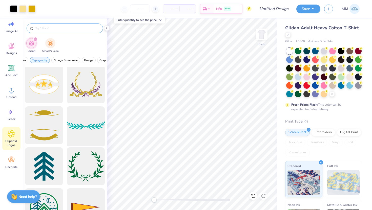
click at [79, 124] on div at bounding box center [86, 126] width 42 height 42
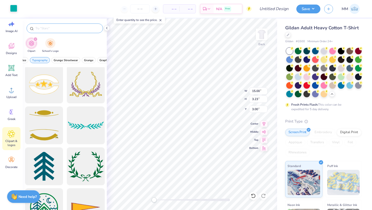
click at [11, 8] on div at bounding box center [13, 8] width 7 height 7
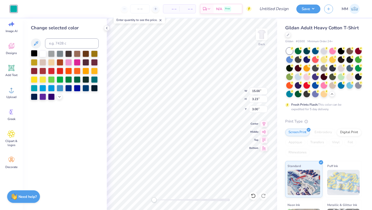
click at [35, 55] on div at bounding box center [34, 53] width 7 height 7
type input "3.28"
type input "2.99"
type input "11.34"
type input "2.48"
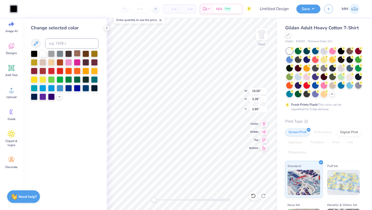
type input "3.77"
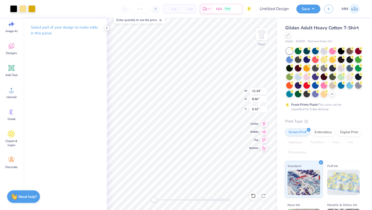
type input "3.00"
click at [12, 134] on icon at bounding box center [11, 134] width 3 height 3
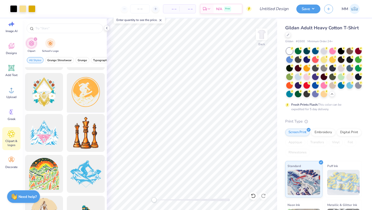
scroll to position [2622, 0]
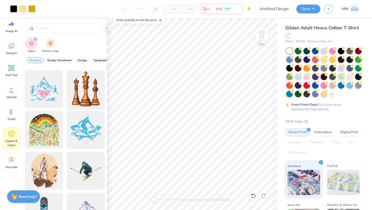
click at [95, 85] on div at bounding box center [86, 89] width 42 height 42
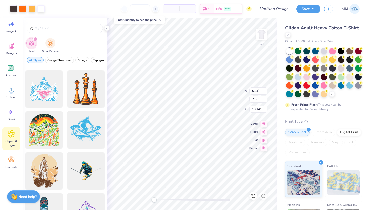
type input "6.24"
type input "7.86"
type input "13.14"
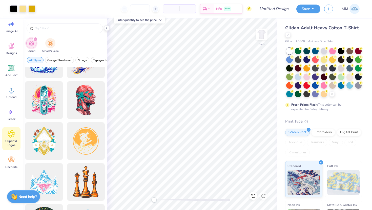
scroll to position [2535, 0]
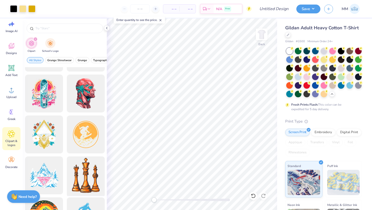
click at [85, 194] on div at bounding box center [86, 176] width 42 height 42
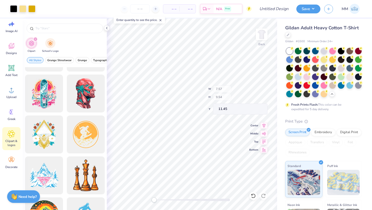
type input "7.57"
type input "9.54"
type input "11.45"
